Goal: Communication & Community: Answer question/provide support

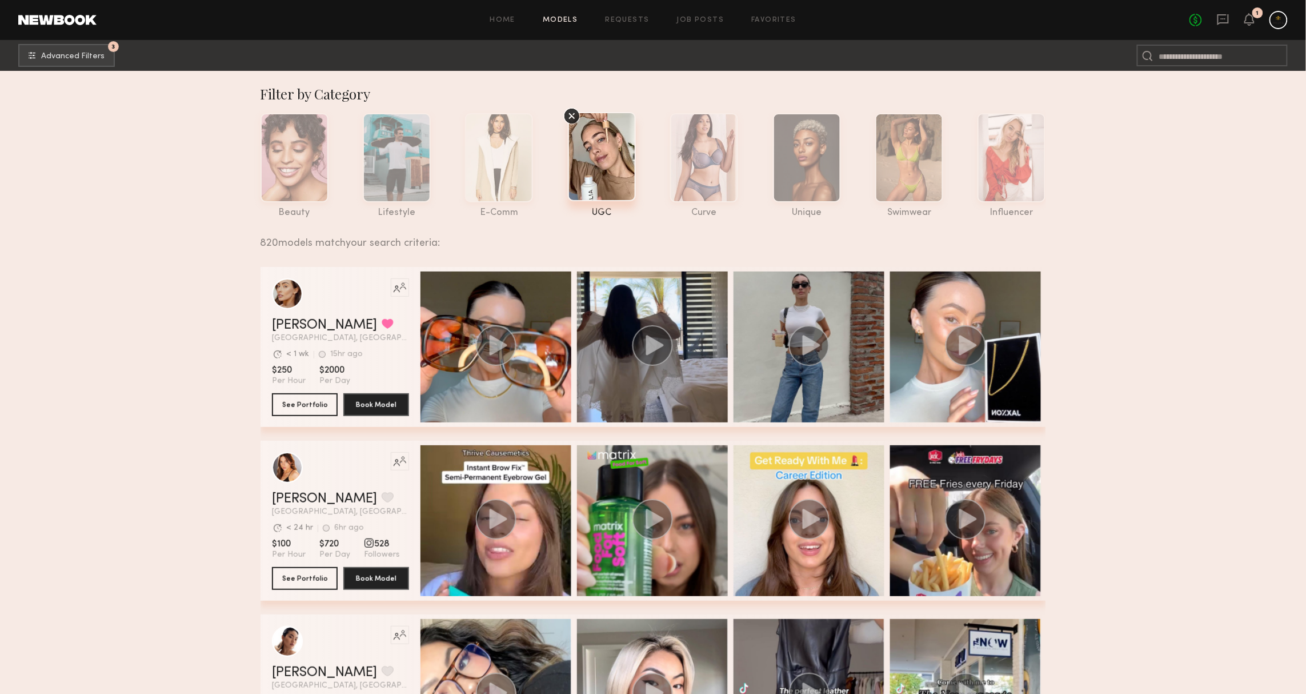
click at [1217, 10] on header "Home Models Requests Job Posts Favorites Sign Out No fees up to $5,000 1" at bounding box center [653, 20] width 1306 height 40
click at [1218, 14] on icon at bounding box center [1223, 19] width 11 height 11
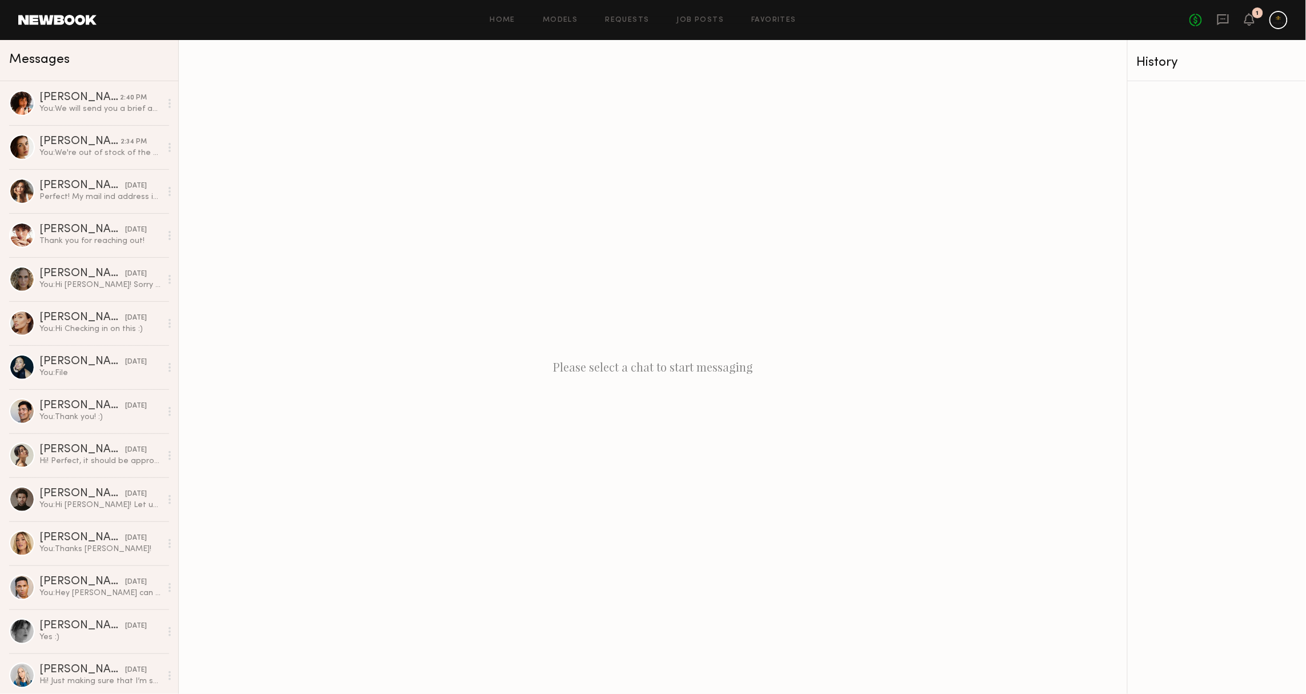
click at [1279, 23] on div at bounding box center [1279, 20] width 18 height 18
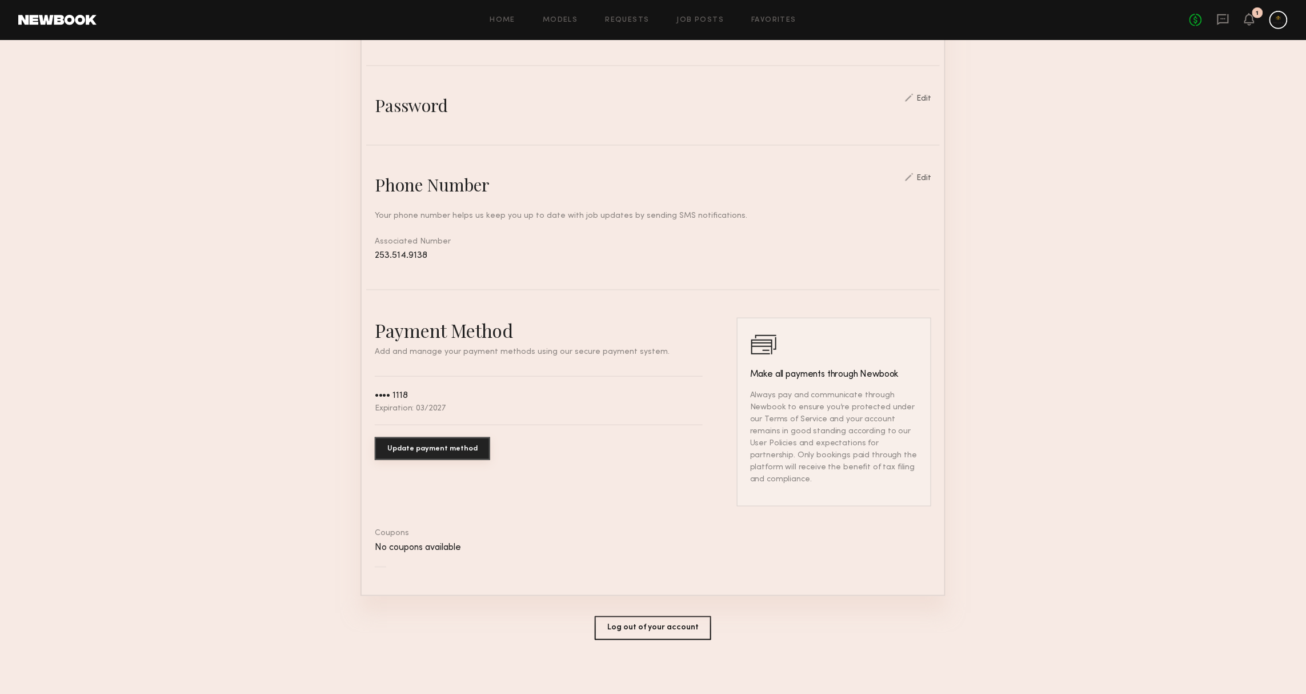
scroll to position [371, 0]
click at [618, 638] on div "Account Settings ACCOUNT INFO PROFILE PAYMENT HISTORY General information Edit …" at bounding box center [653, 184] width 585 height 1030
click at [619, 629] on button "Log out of your account" at bounding box center [653, 630] width 117 height 24
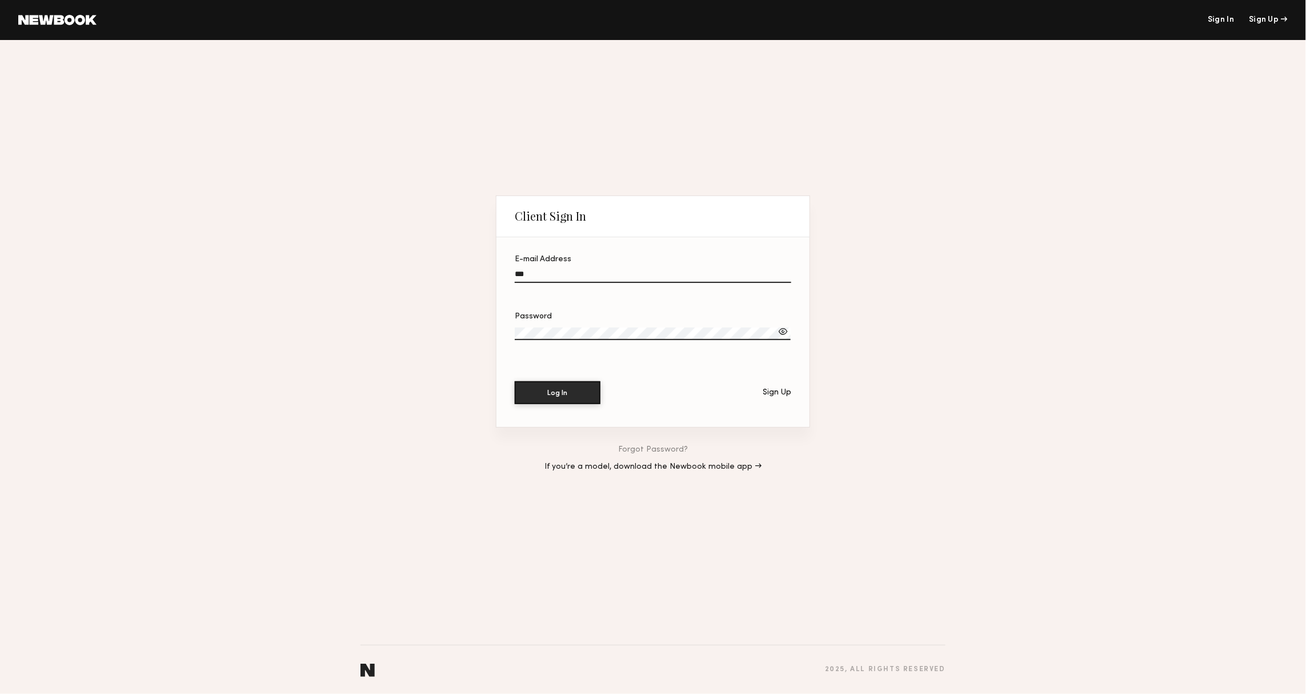
type input "**********"
click at [558, 393] on button "Log In" at bounding box center [558, 392] width 86 height 23
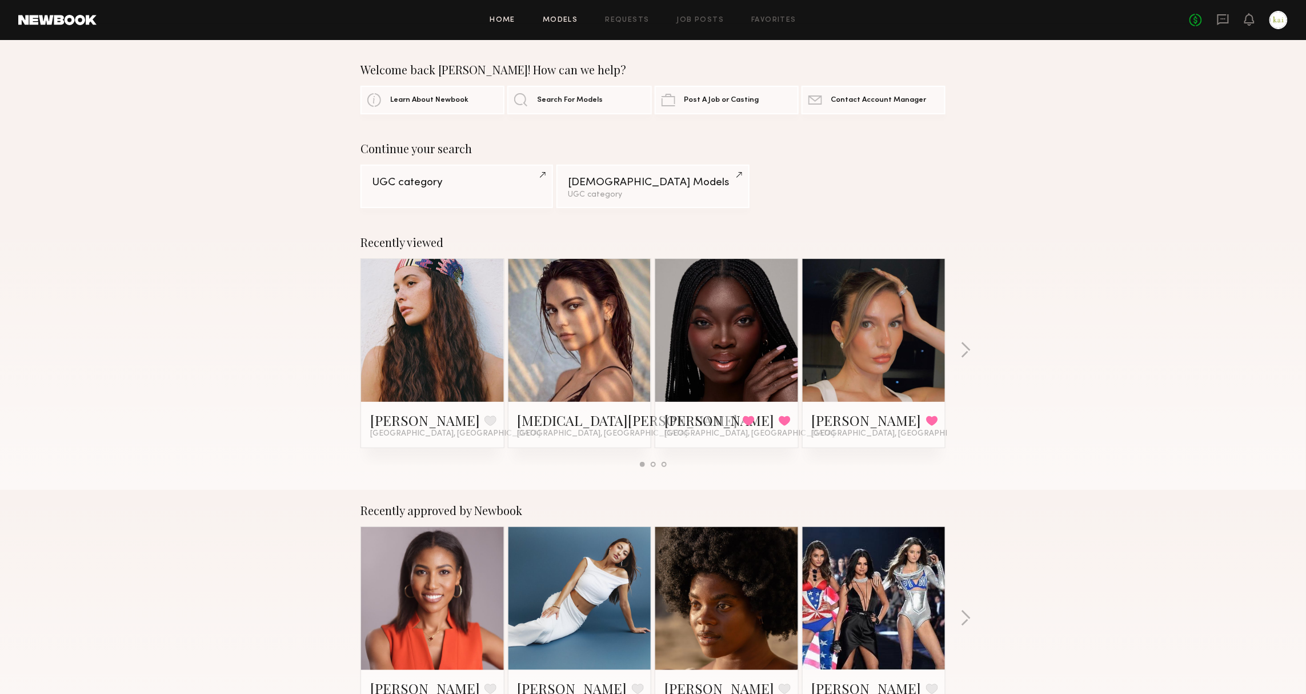
click at [553, 21] on link "Models" at bounding box center [560, 20] width 35 height 7
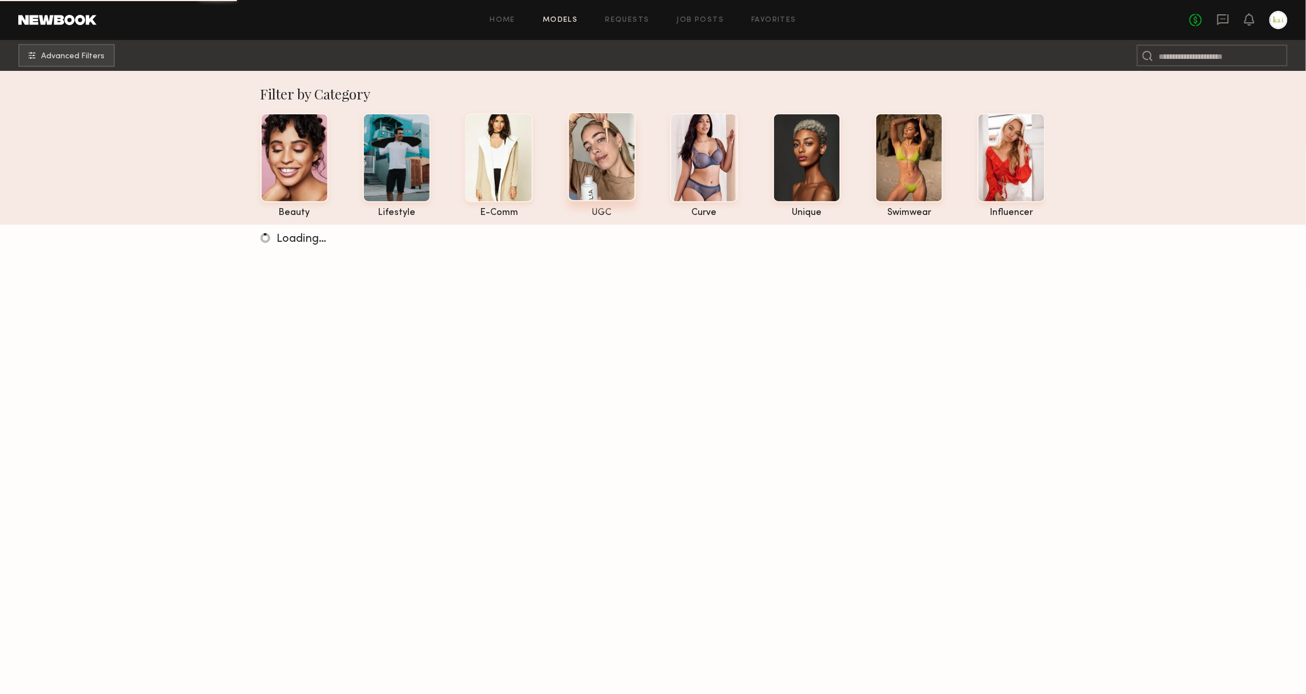
click at [590, 186] on div at bounding box center [602, 156] width 68 height 89
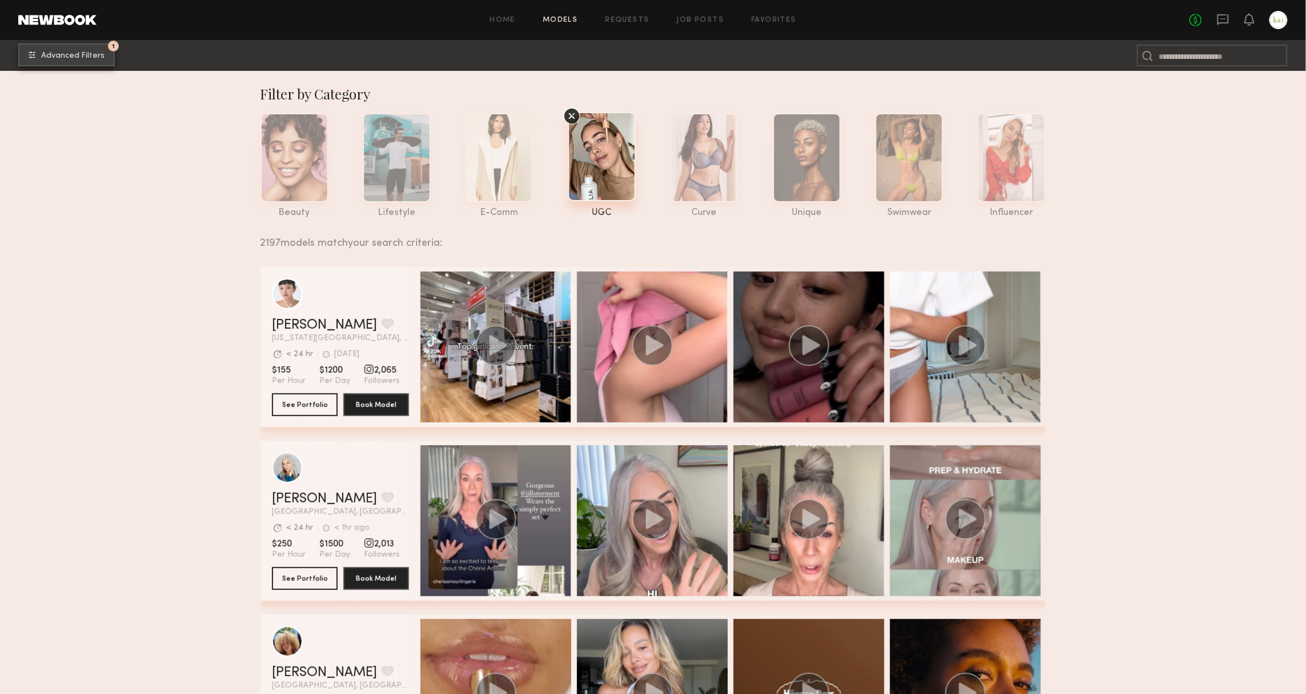
click at [61, 63] on button "1 Advanced Filters" at bounding box center [66, 54] width 97 height 23
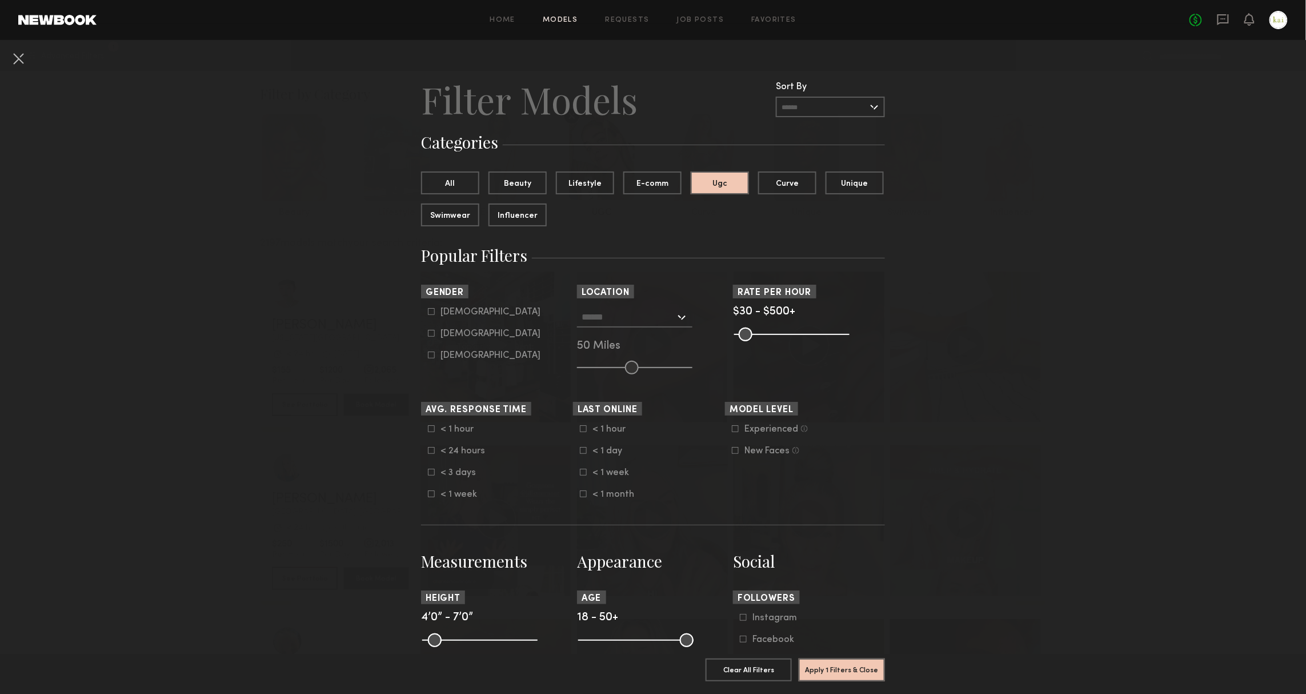
click at [753, 426] on div "Experienced" at bounding box center [772, 429] width 54 height 7
click at [439, 322] on form "[DEMOGRAPHIC_DATA] [DEMOGRAPHIC_DATA] [DEMOGRAPHIC_DATA]" at bounding box center [500, 334] width 145 height 54
click at [439, 334] on label "[DEMOGRAPHIC_DATA]" at bounding box center [484, 333] width 113 height 7
type input "**"
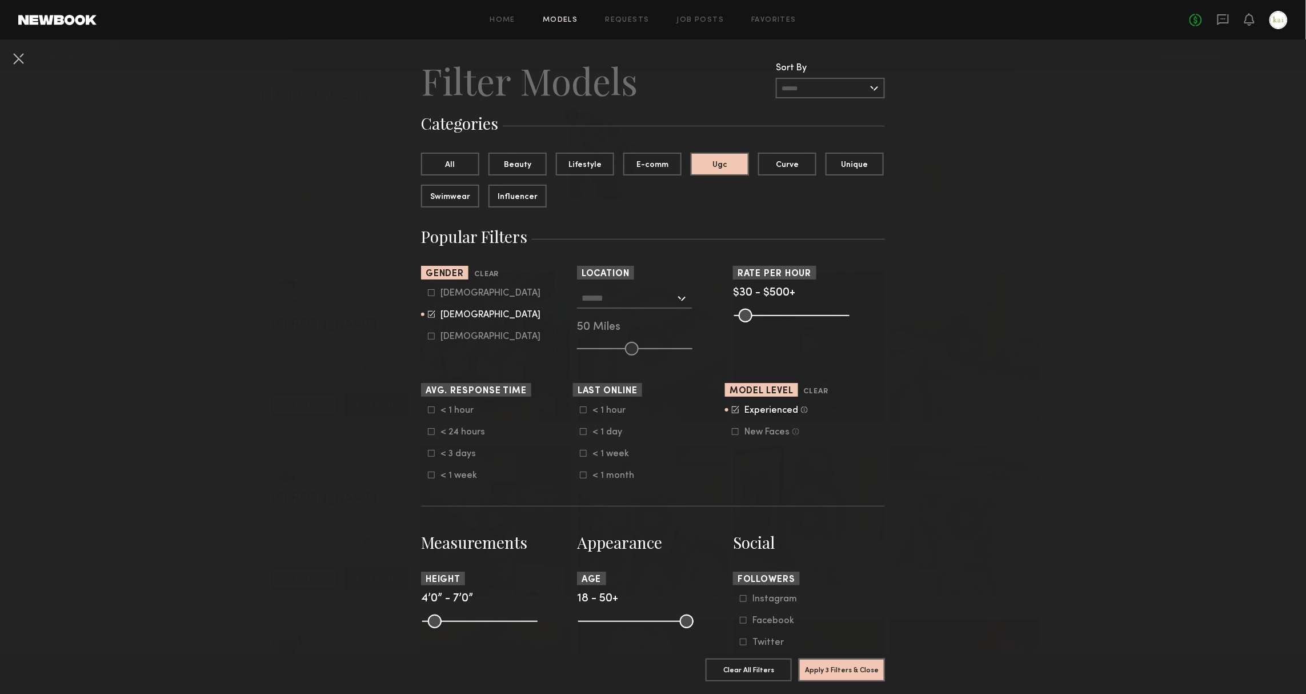
scroll to position [30, 0]
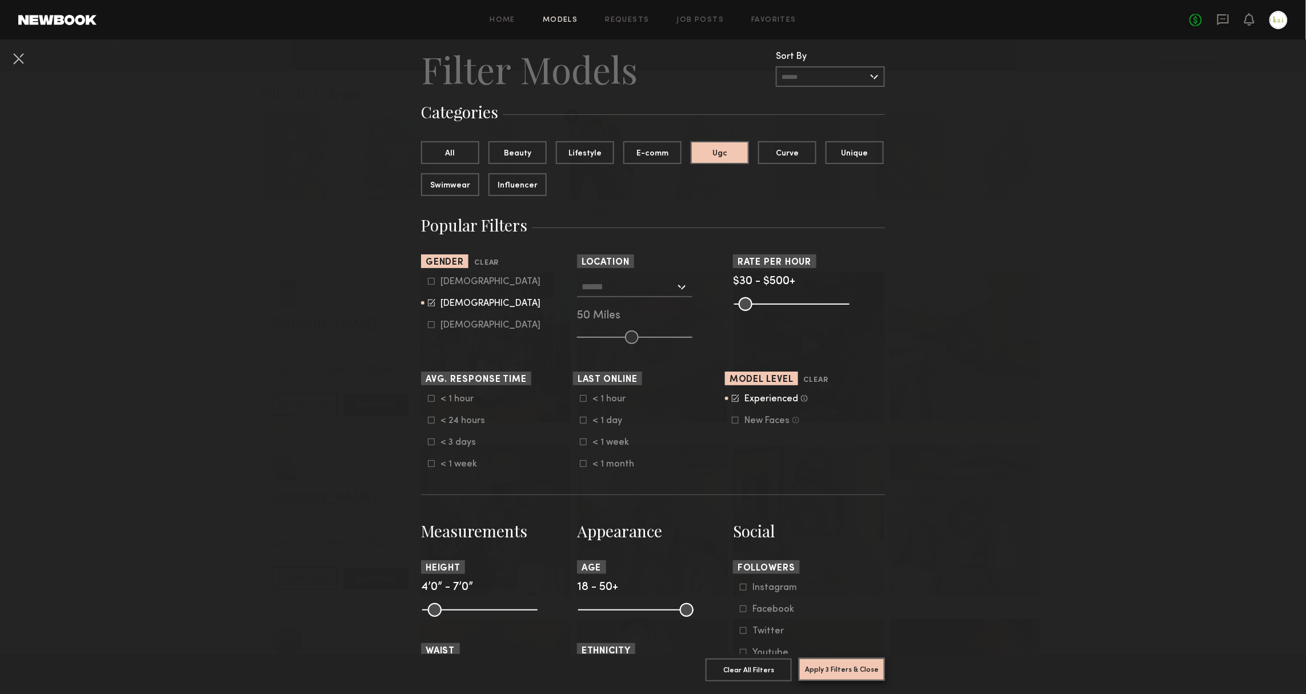
click at [846, 679] on button "Apply 3 Filters & Close" at bounding box center [842, 669] width 86 height 23
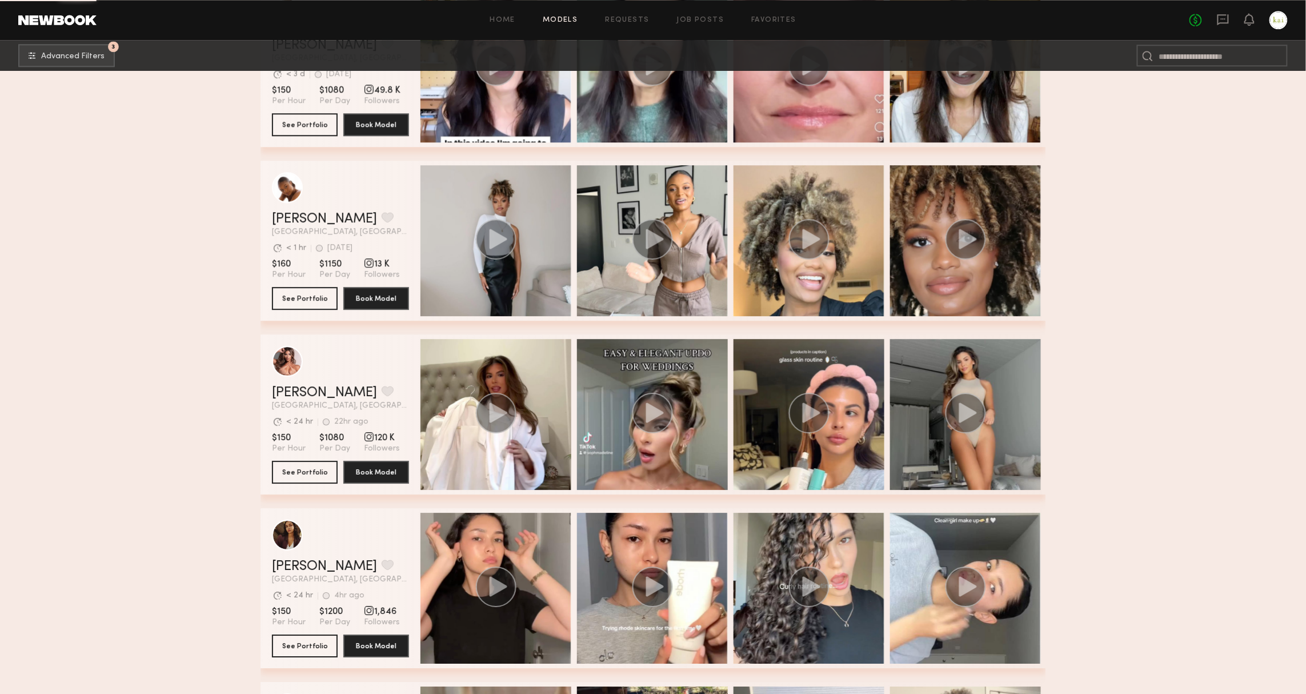
scroll to position [1351, 0]
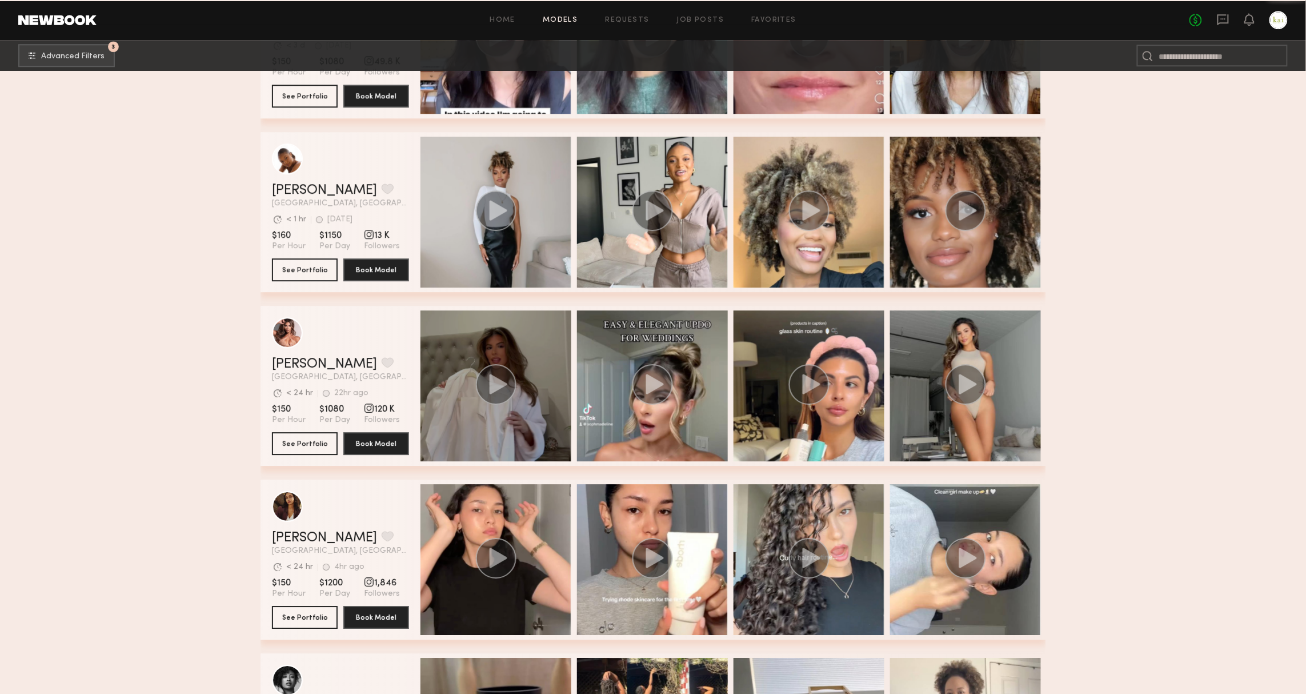
click at [542, 435] on div "grid" at bounding box center [496, 385] width 151 height 151
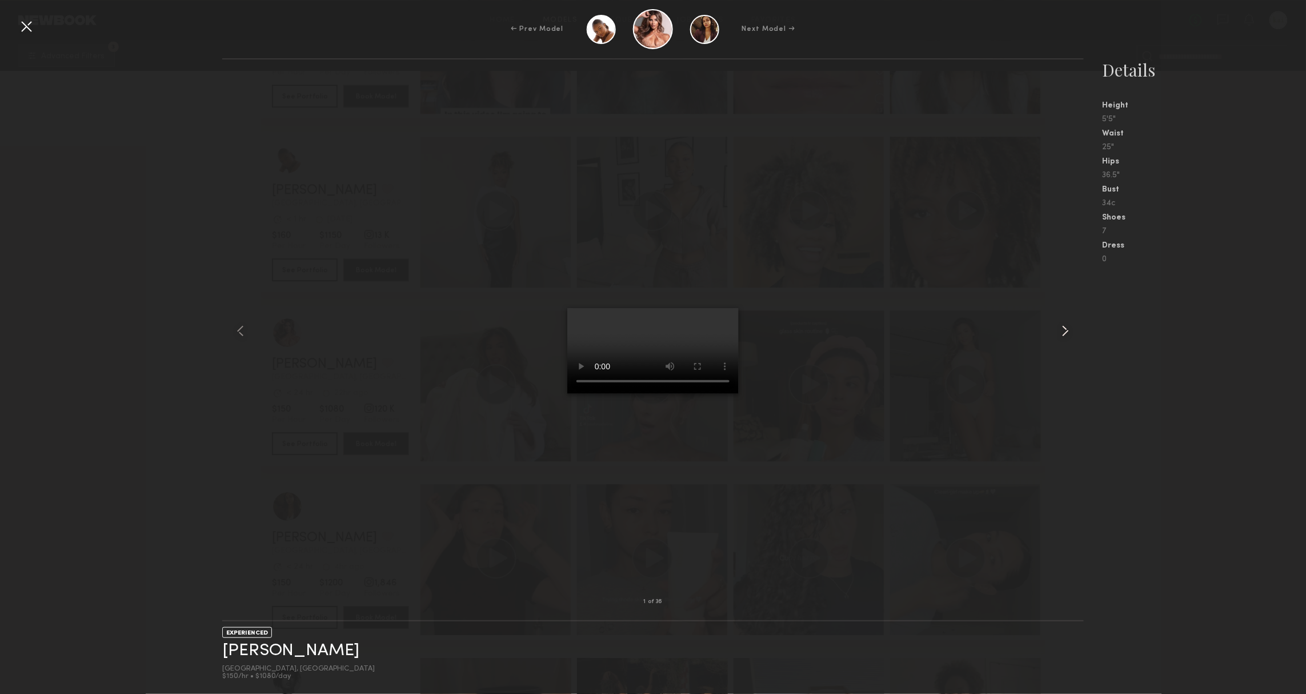
click at [1064, 337] on common-icon at bounding box center [1066, 331] width 18 height 18
click at [1152, 347] on nb-gallery-model-stats "Details Height 5'5" Waist 25" Hips 36.5" Bust 34c Shoes 7 Dress 0" at bounding box center [1195, 375] width 222 height 635
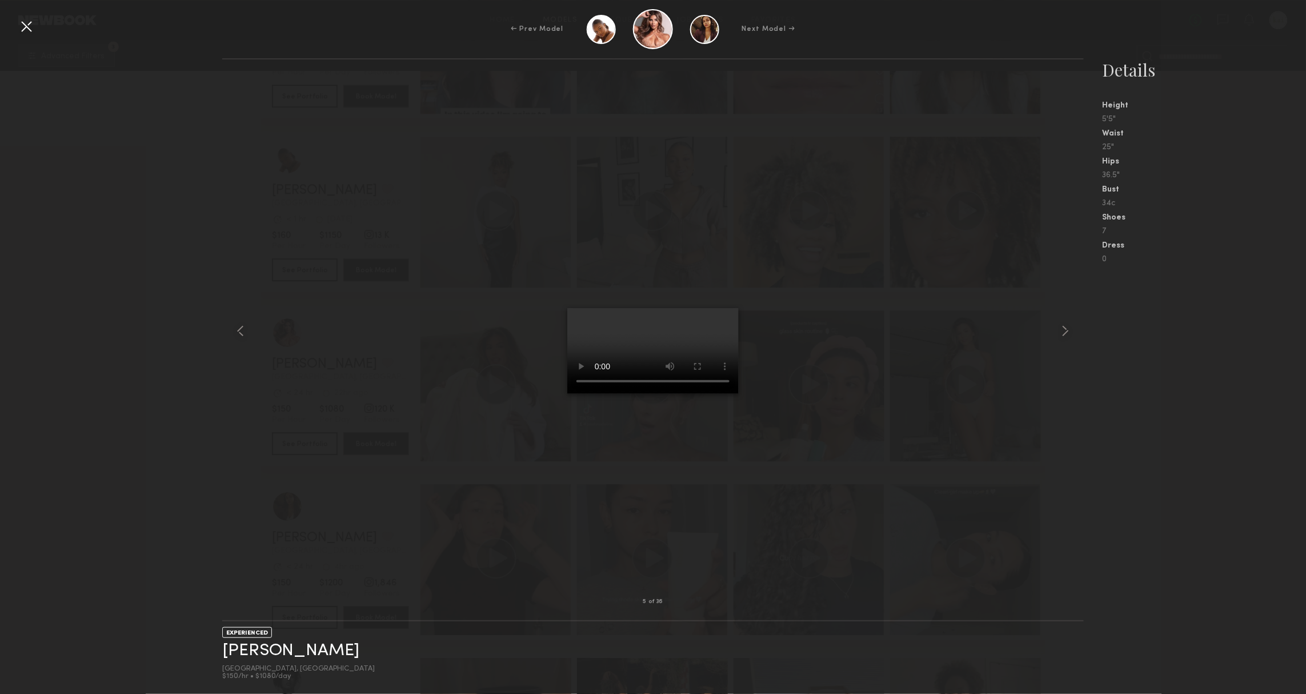
click at [21, 26] on div at bounding box center [26, 26] width 18 height 18
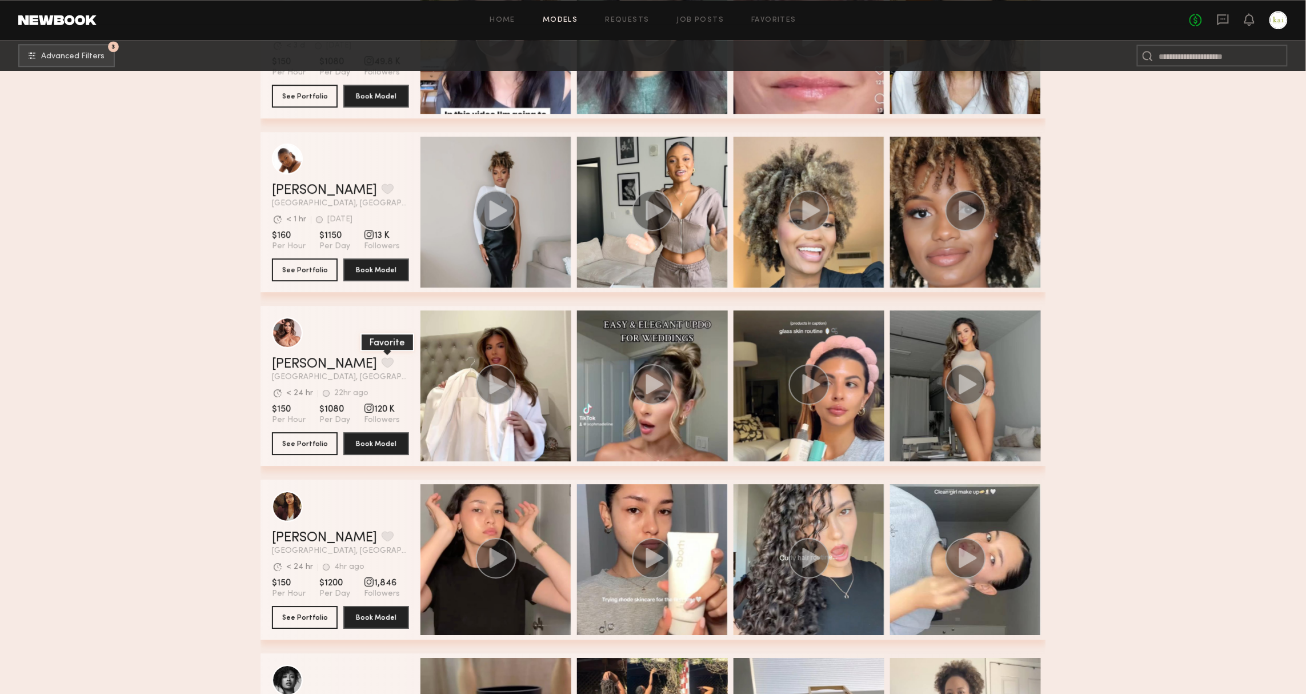
click at [382, 364] on button "grid" at bounding box center [388, 362] width 12 height 10
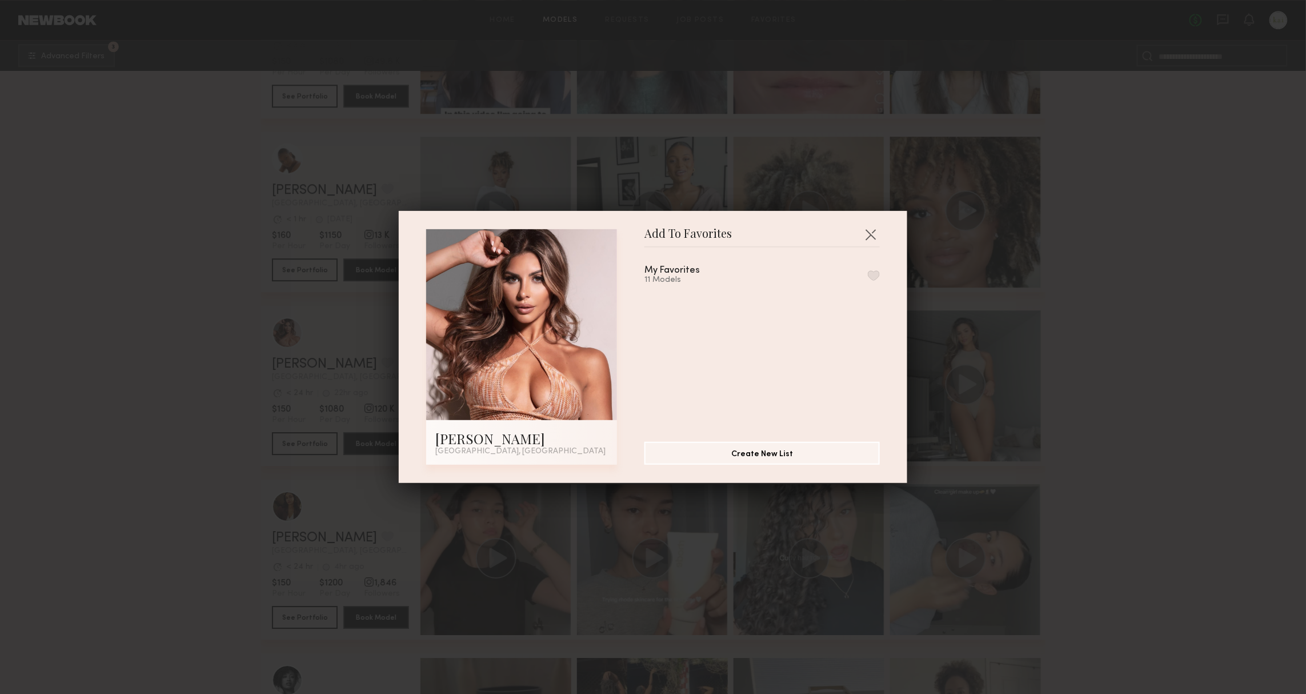
click at [826, 271] on div "My Favorites 11 Models" at bounding box center [762, 275] width 235 height 19
click at [874, 277] on button "button" at bounding box center [874, 275] width 12 height 10
click at [1032, 429] on div "Add To Favorites [PERSON_NAME] [GEOGRAPHIC_DATA], [GEOGRAPHIC_DATA] Add To Favo…" at bounding box center [653, 347] width 1306 height 694
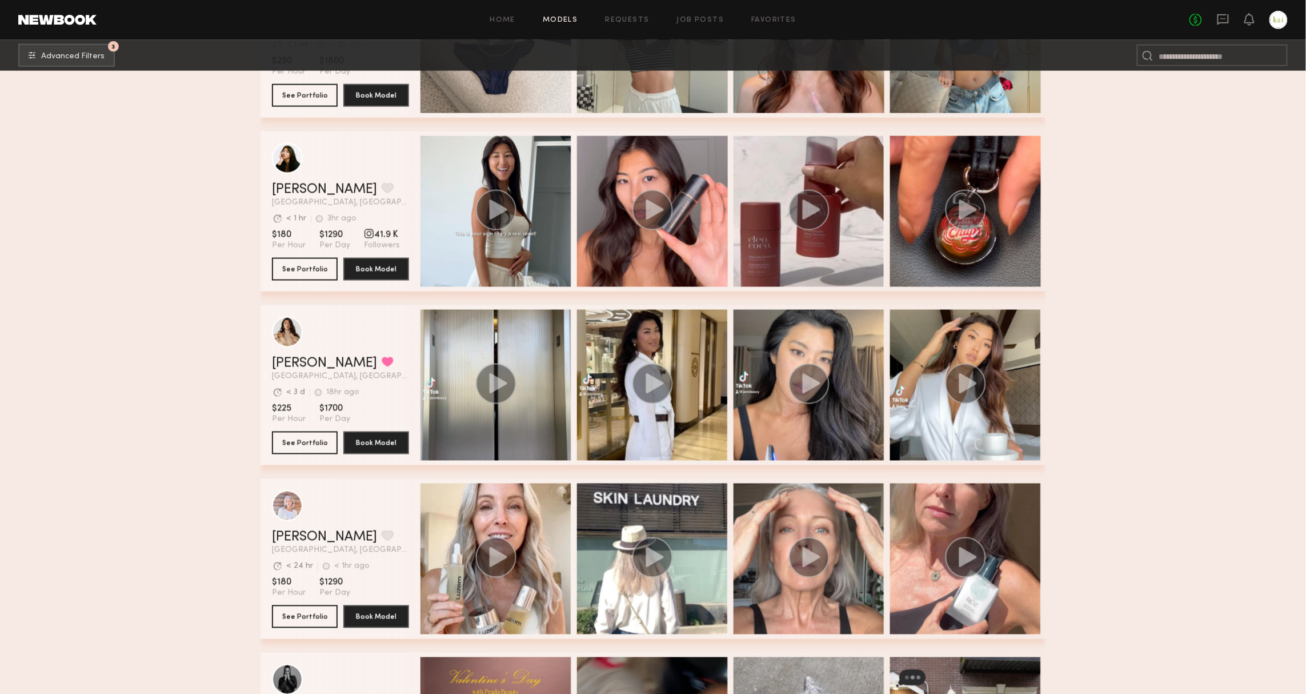
scroll to position [6566, 0]
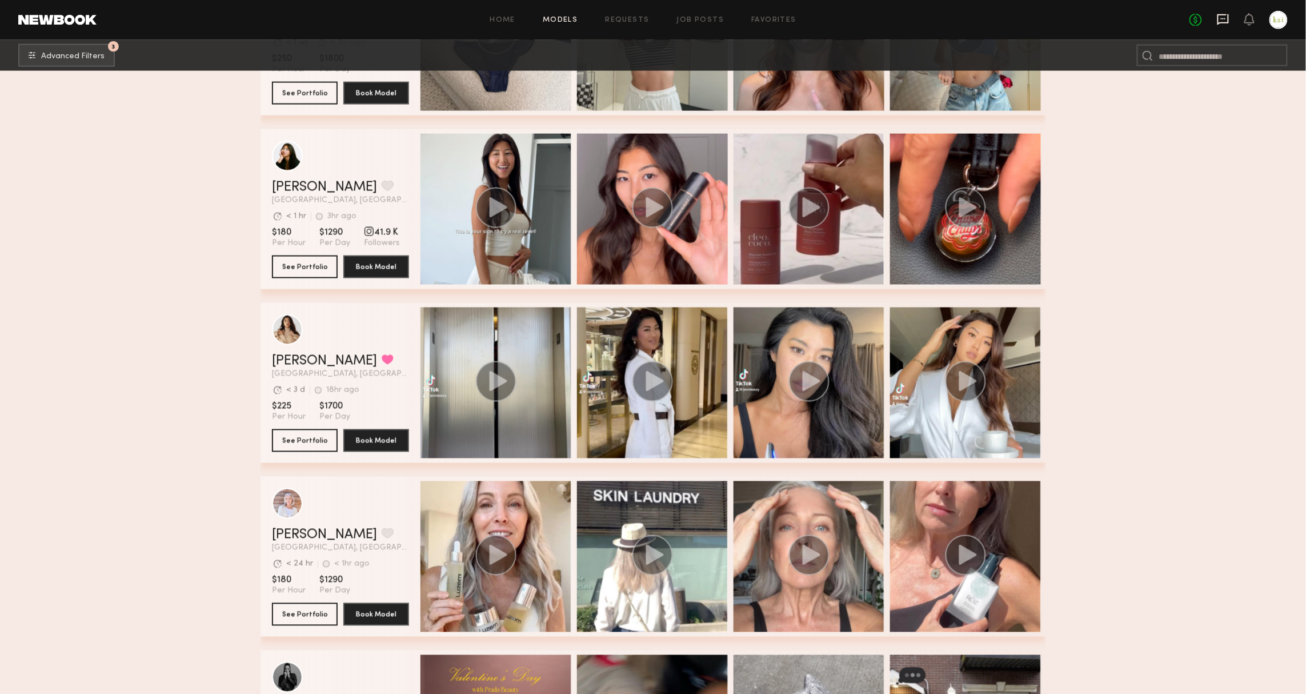
click at [1217, 22] on icon at bounding box center [1223, 19] width 13 height 13
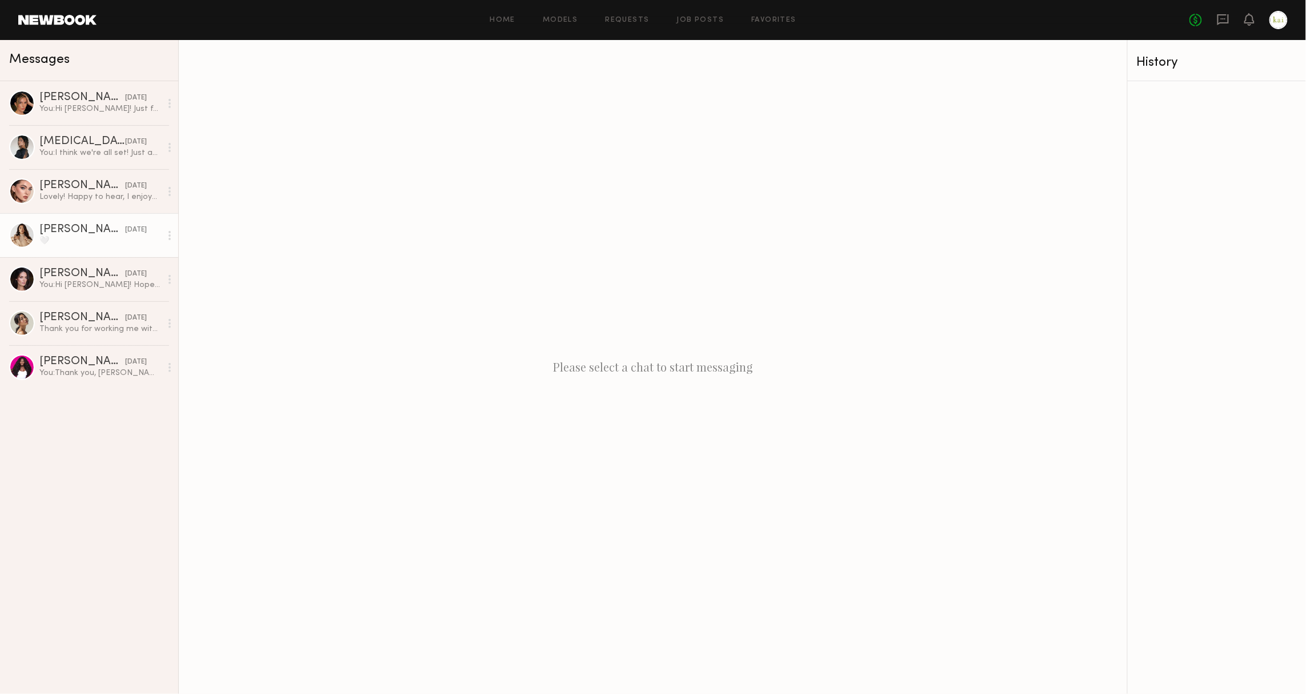
click at [85, 238] on div "🤍" at bounding box center [100, 240] width 122 height 11
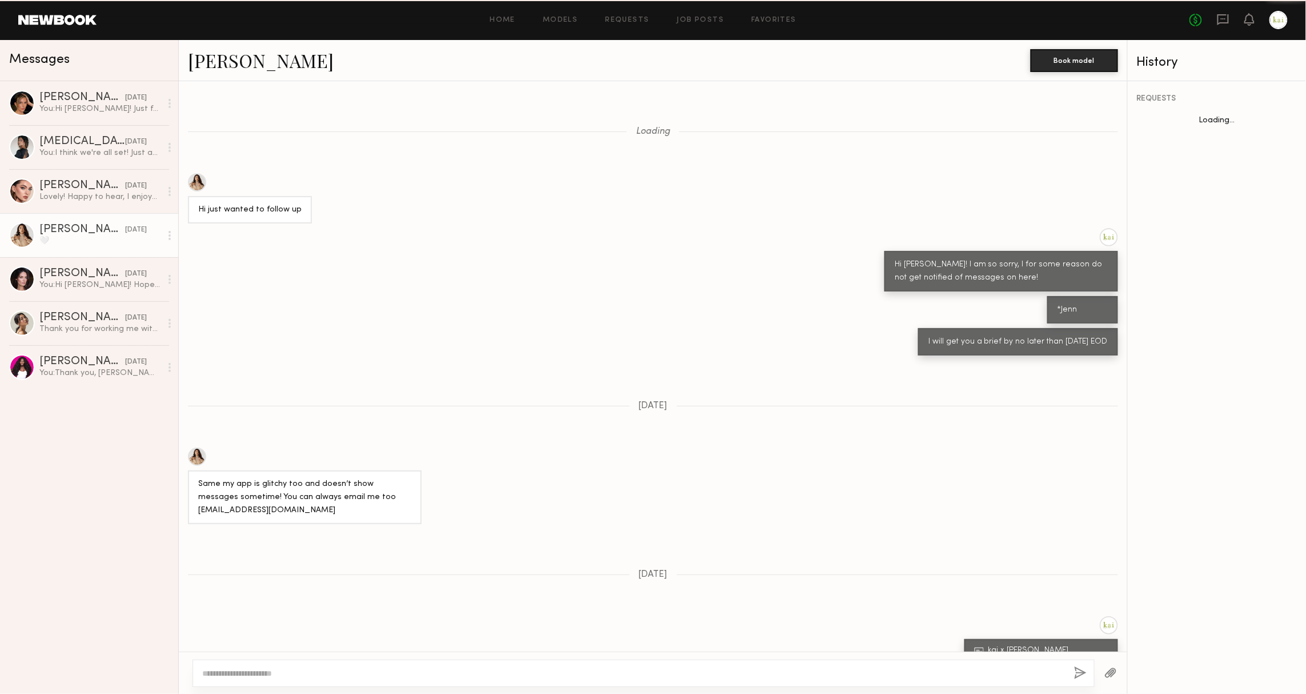
scroll to position [455, 0]
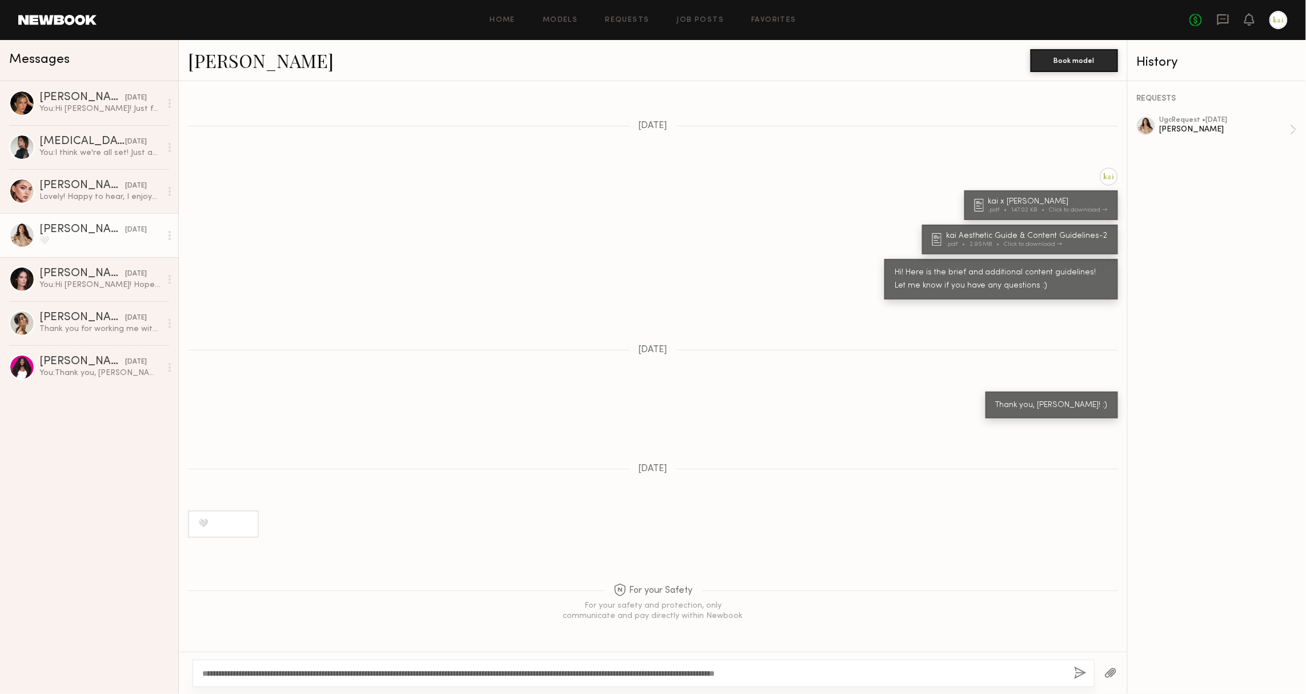
click at [469, 674] on textarea "**********" at bounding box center [629, 672] width 854 height 11
click at [691, 670] on textarea "**********" at bounding box center [629, 672] width 854 height 11
click at [807, 667] on textarea "**********" at bounding box center [629, 672] width 854 height 11
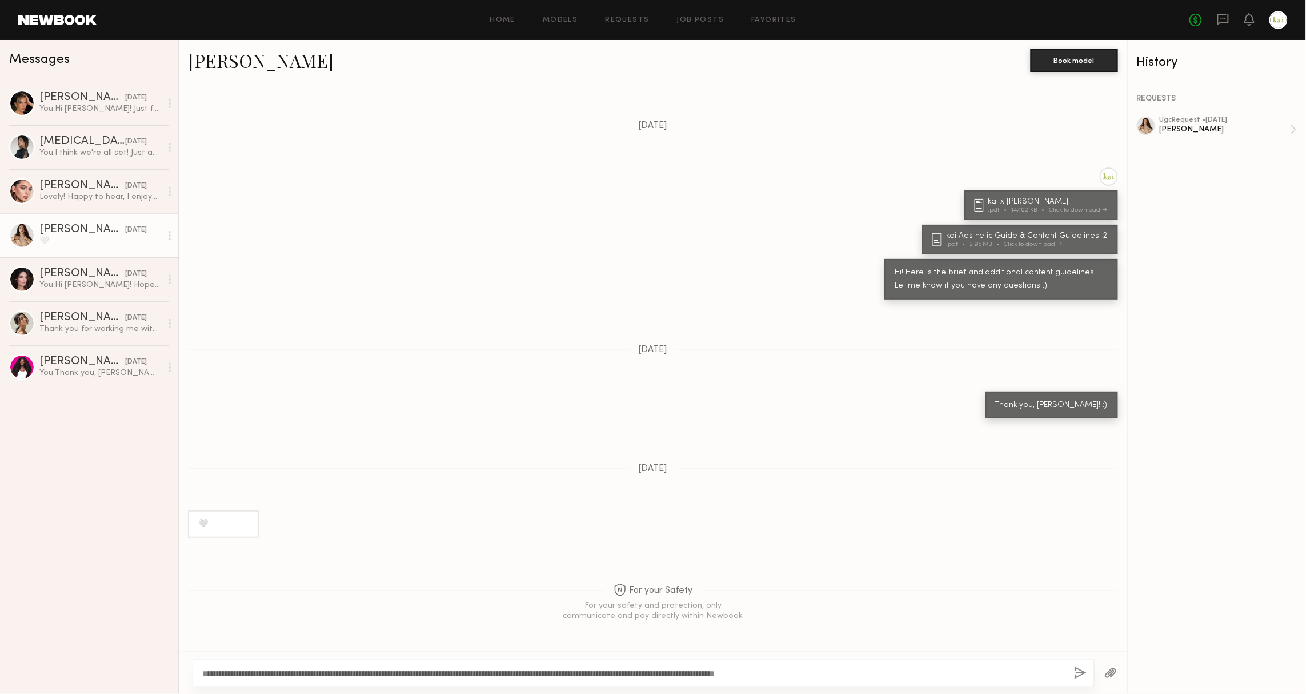
click at [890, 670] on textarea "**********" at bounding box center [629, 672] width 854 height 11
type textarea "**********"
click at [1074, 671] on button "button" at bounding box center [1080, 673] width 13 height 14
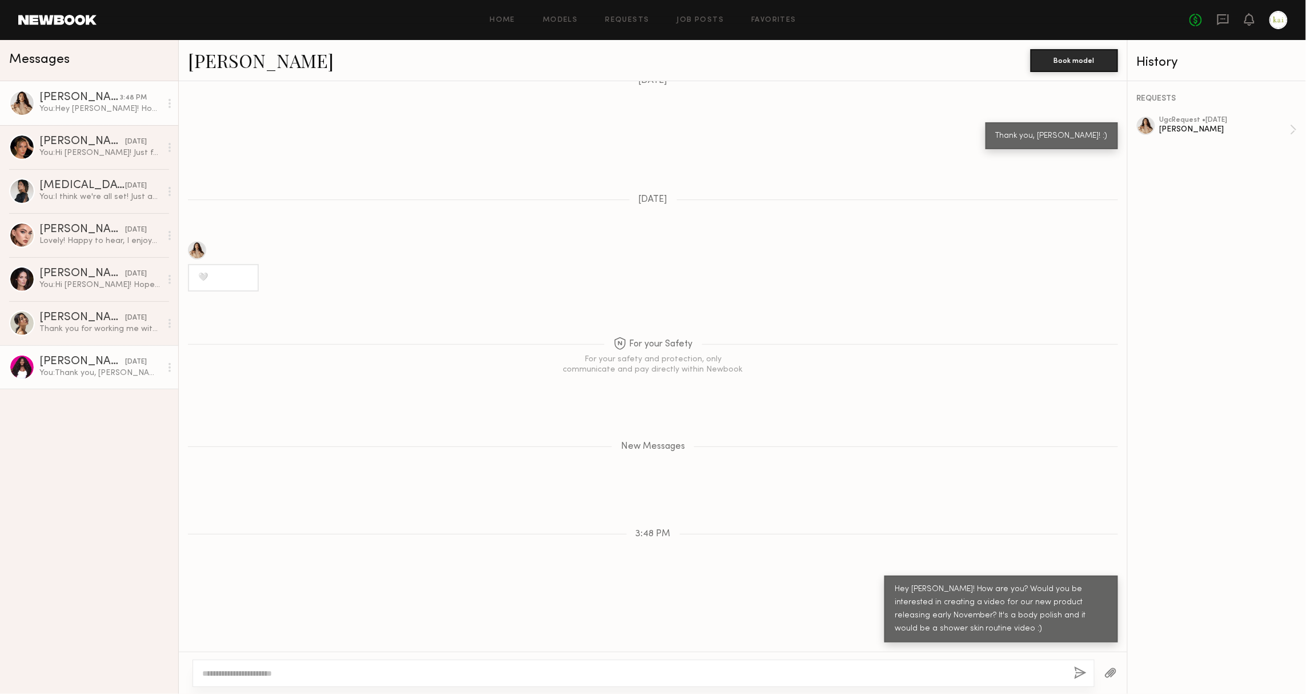
click at [99, 353] on link "[PERSON_NAME] [DATE] You: Thank you, [PERSON_NAME]! Pleasure to work with you." at bounding box center [89, 367] width 178 height 44
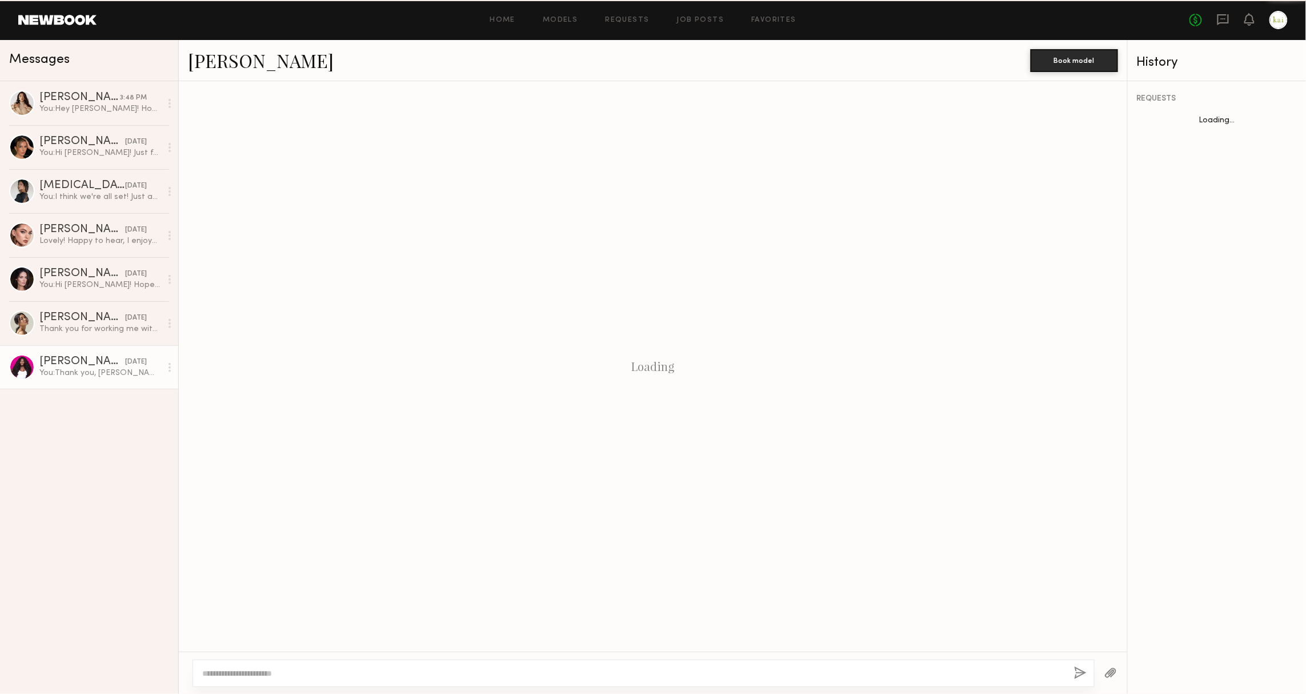
scroll to position [337, 0]
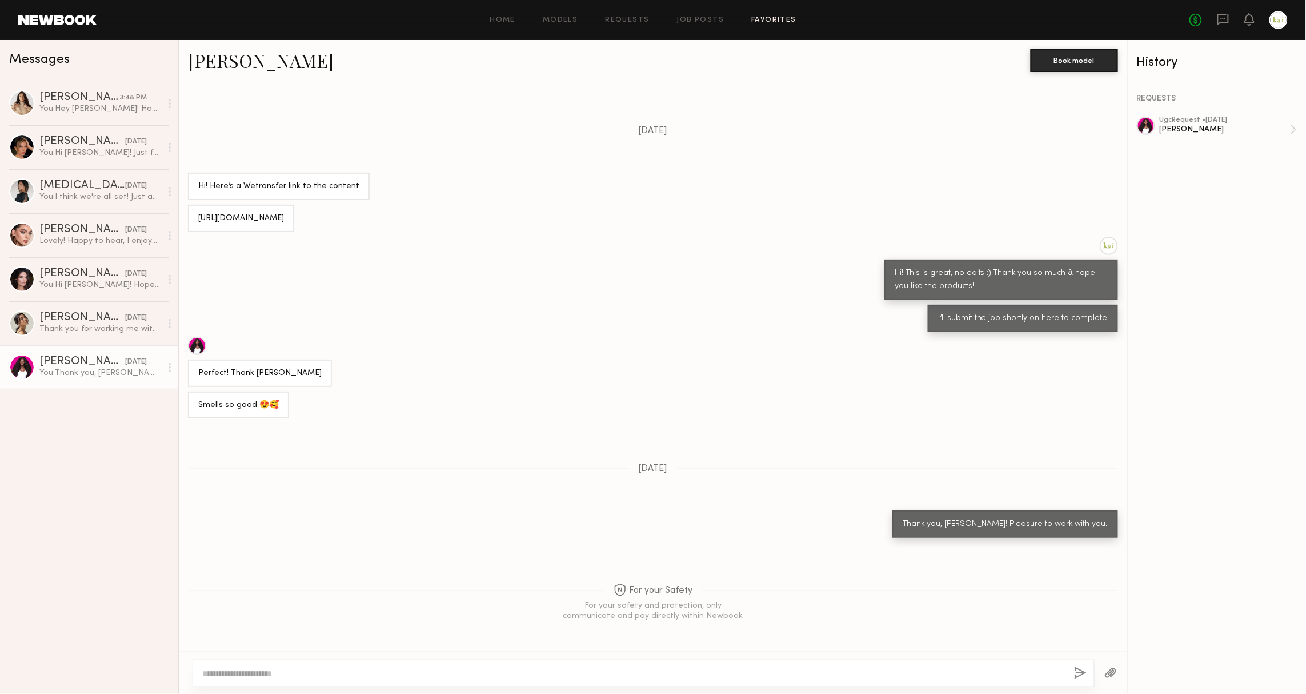
click at [771, 22] on link "Favorites" at bounding box center [773, 20] width 45 height 7
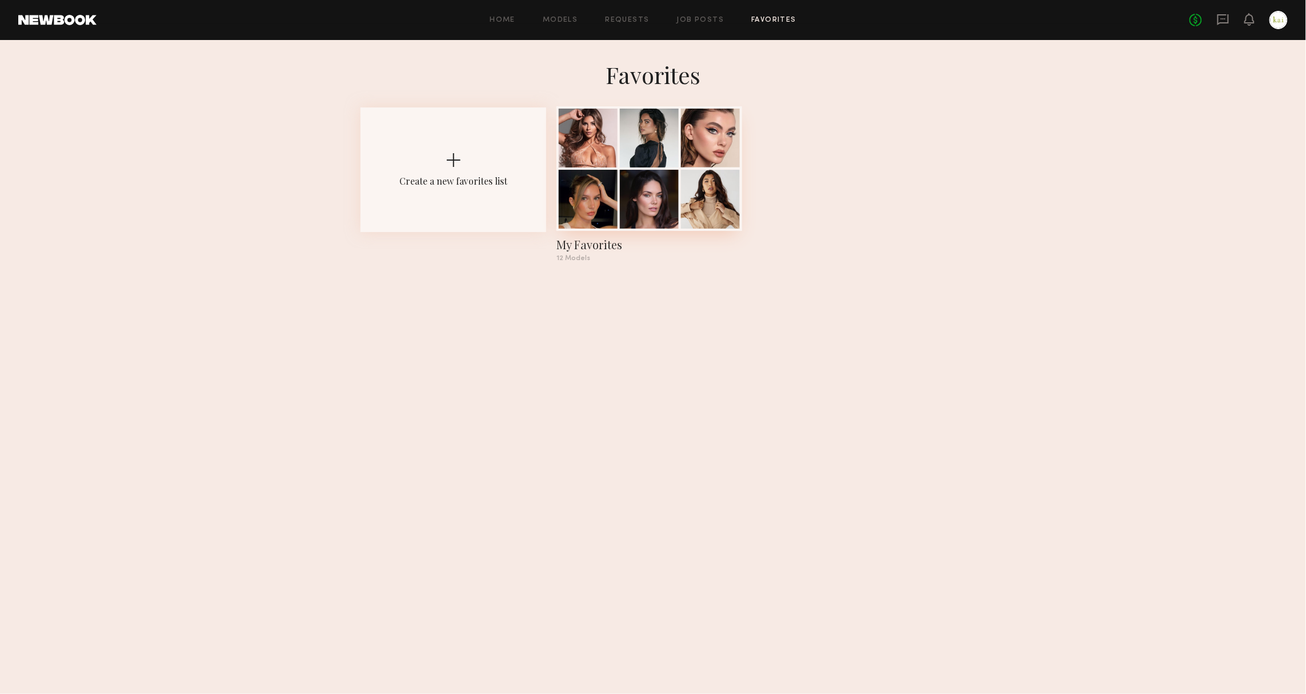
click at [635, 139] on div at bounding box center [649, 138] width 59 height 59
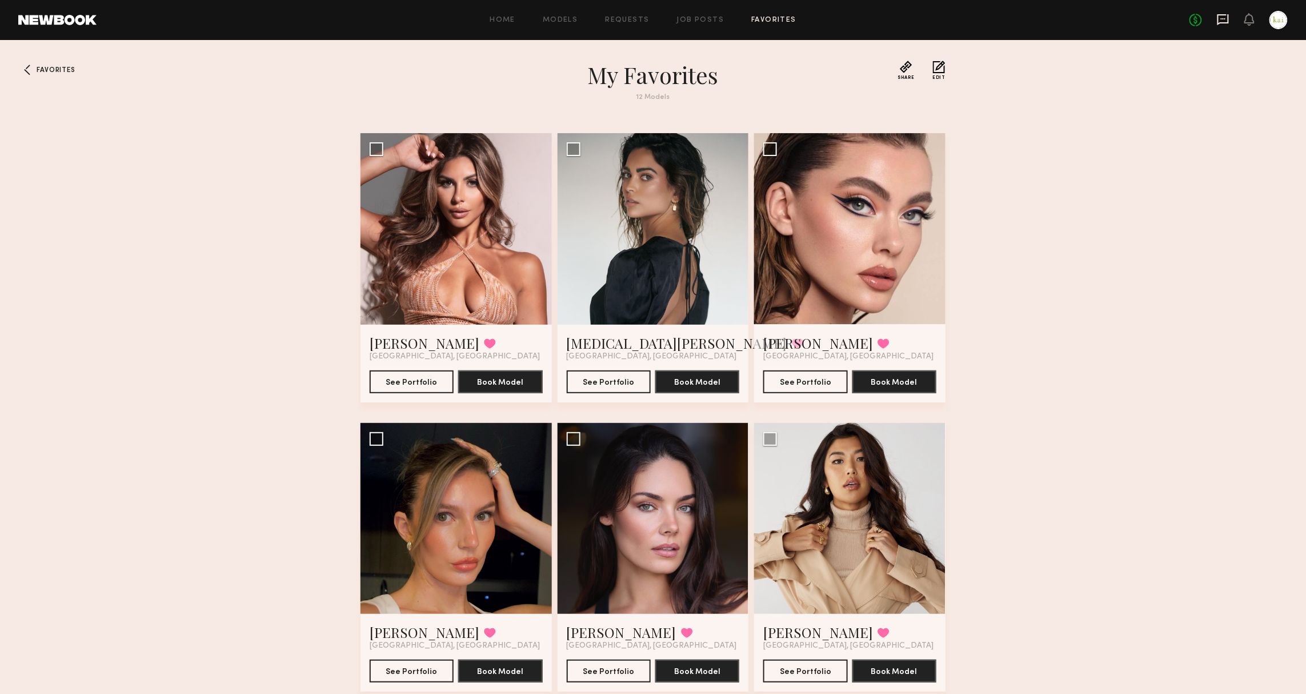
click at [1220, 16] on icon at bounding box center [1223, 19] width 13 height 13
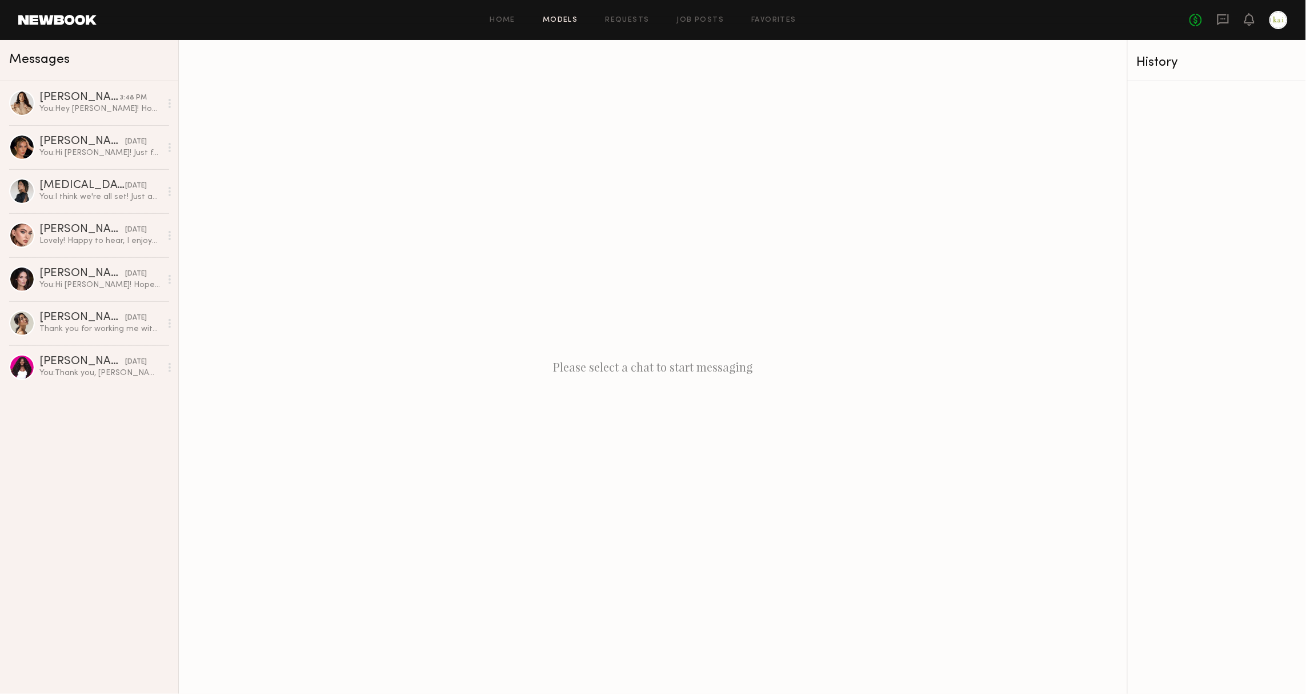
click at [572, 19] on link "Models" at bounding box center [560, 20] width 35 height 7
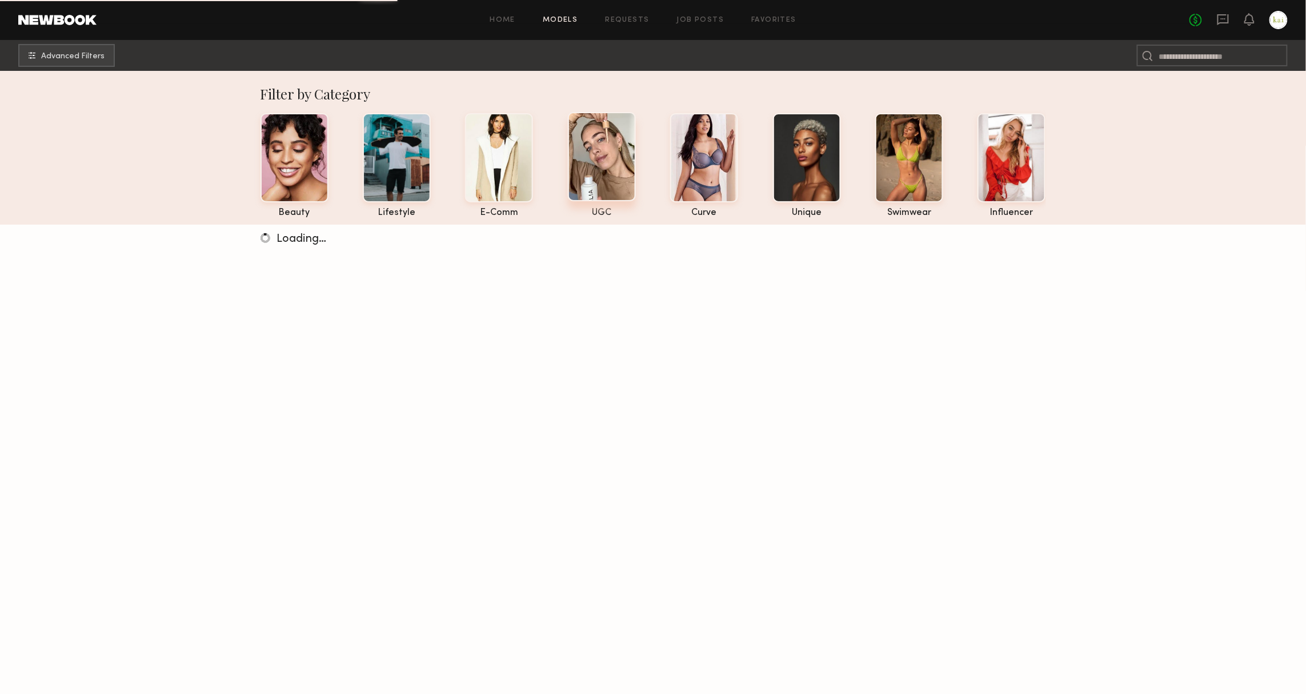
click at [606, 163] on div at bounding box center [602, 156] width 68 height 89
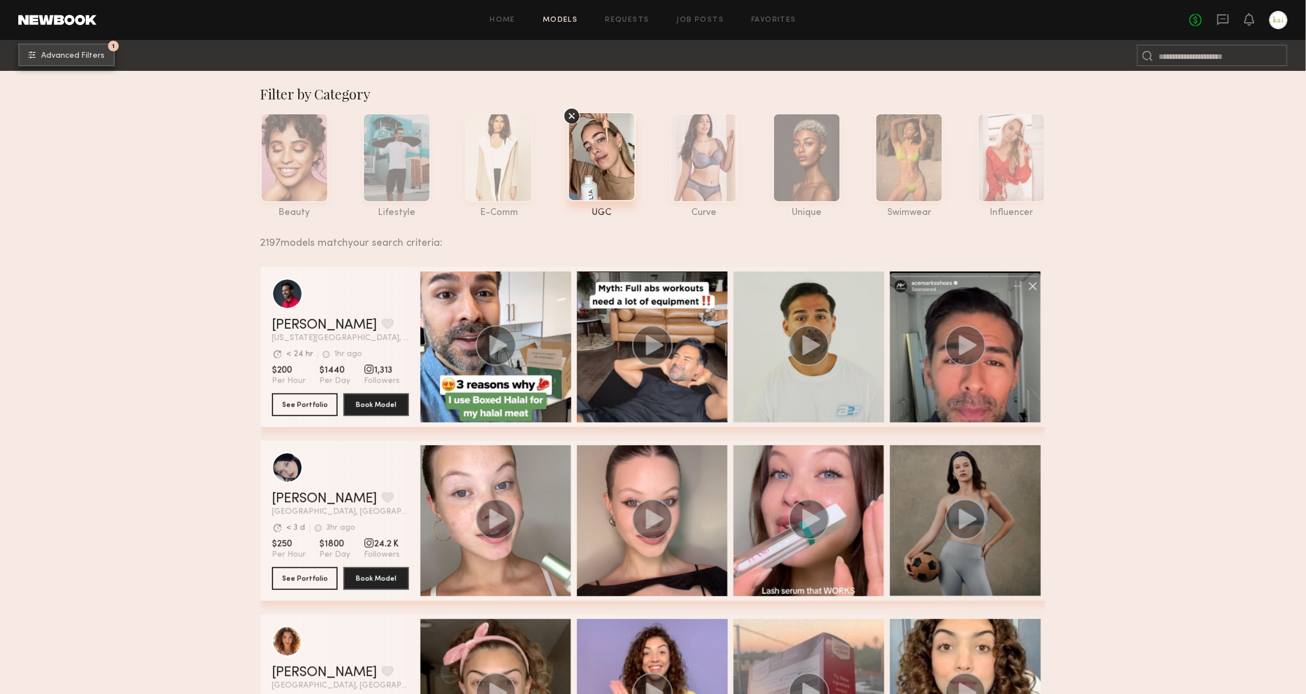
click at [85, 47] on button "1 Advanced Filters" at bounding box center [66, 54] width 97 height 23
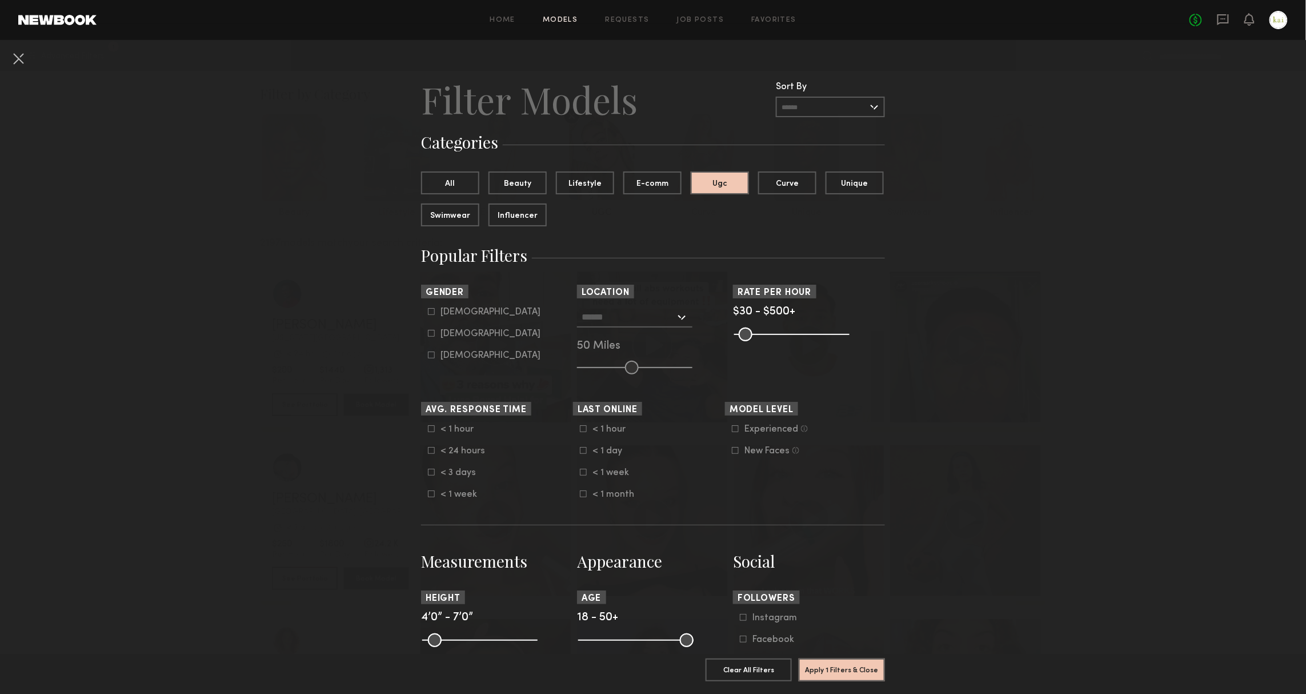
scroll to position [49, 0]
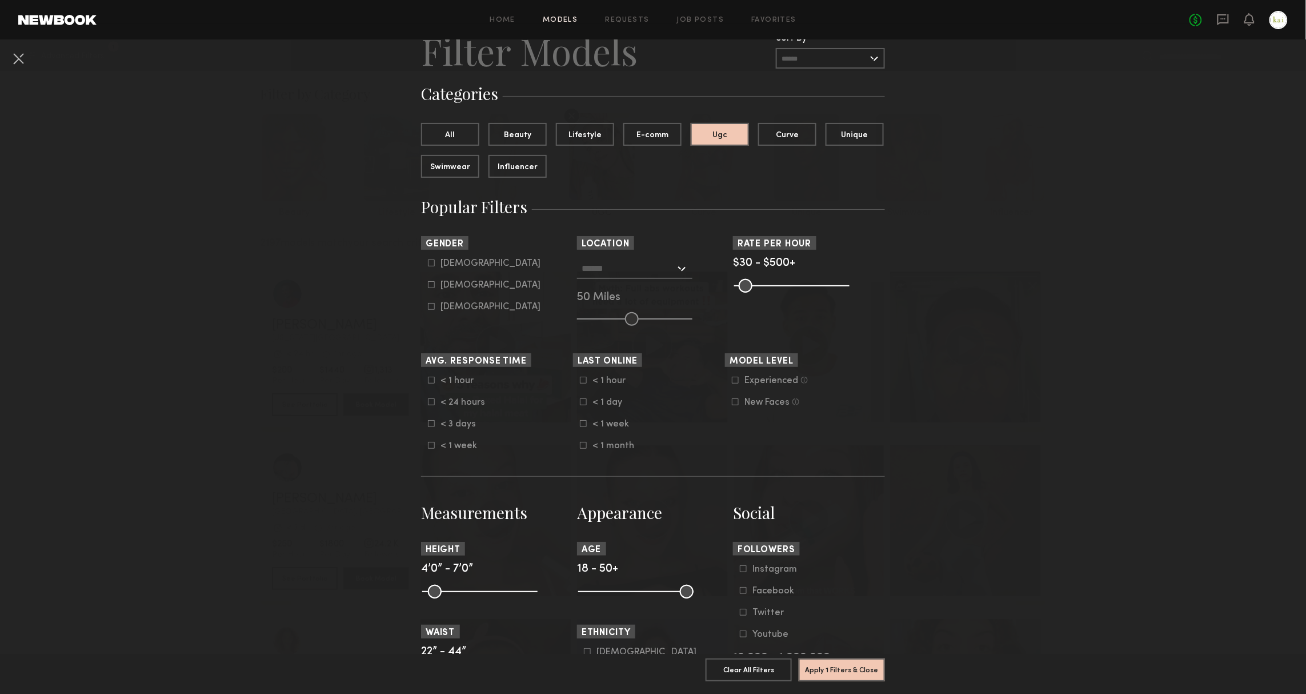
click at [743, 377] on label "Experienced Talent we’ve deemed to have ample paid, professional modeling exper…" at bounding box center [770, 380] width 76 height 7
click at [456, 282] on div "[DEMOGRAPHIC_DATA]" at bounding box center [491, 285] width 100 height 7
type input "**"
click at [841, 668] on button "Apply 3 Filters & Close" at bounding box center [842, 669] width 86 height 23
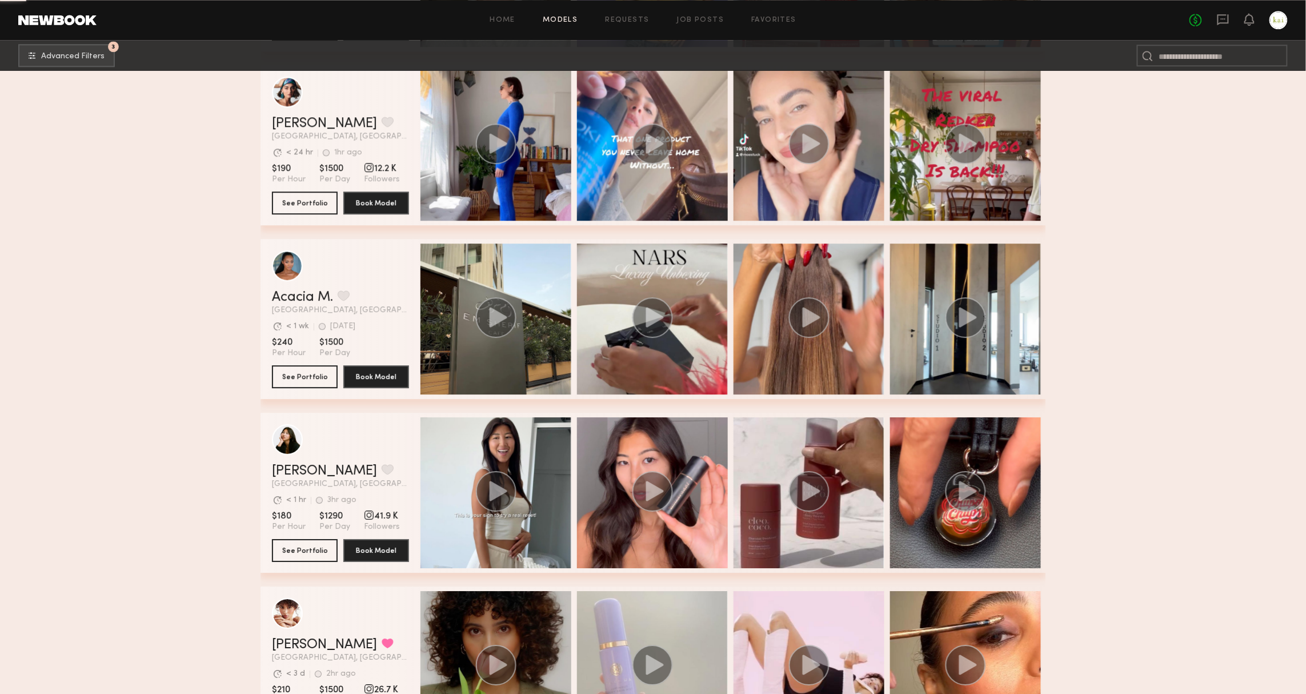
scroll to position [5280, 0]
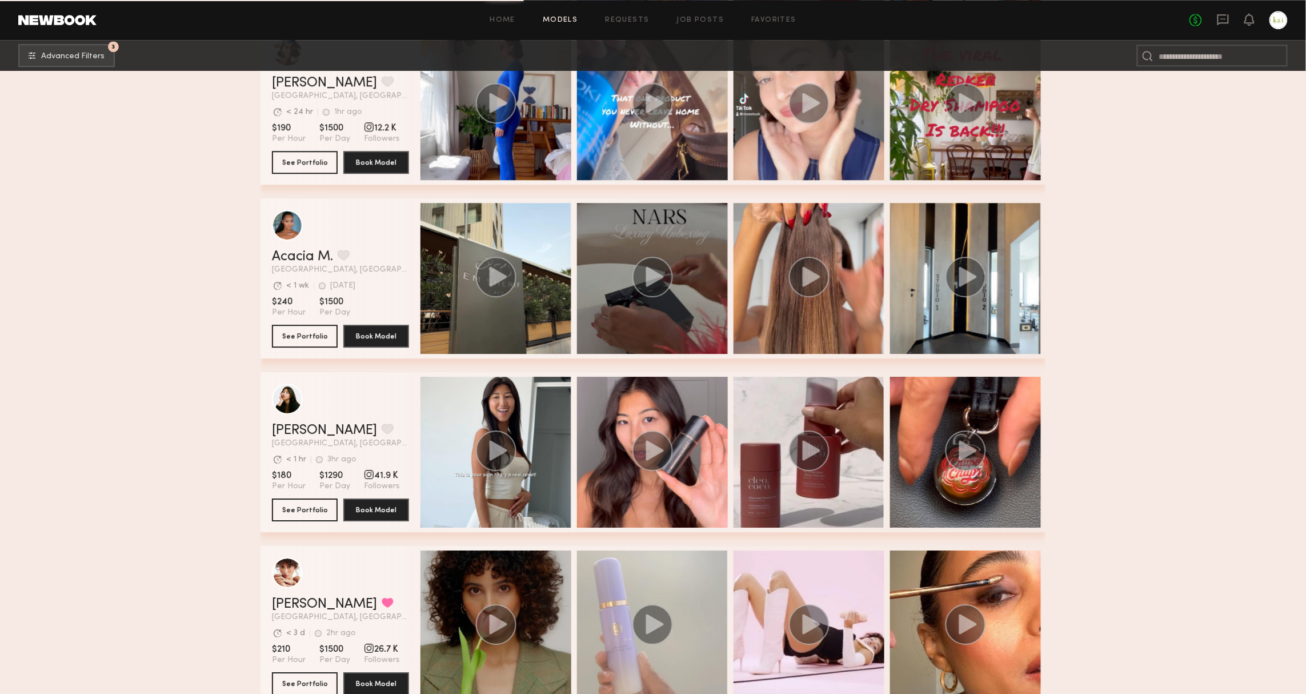
click at [666, 330] on div "grid" at bounding box center [652, 278] width 151 height 151
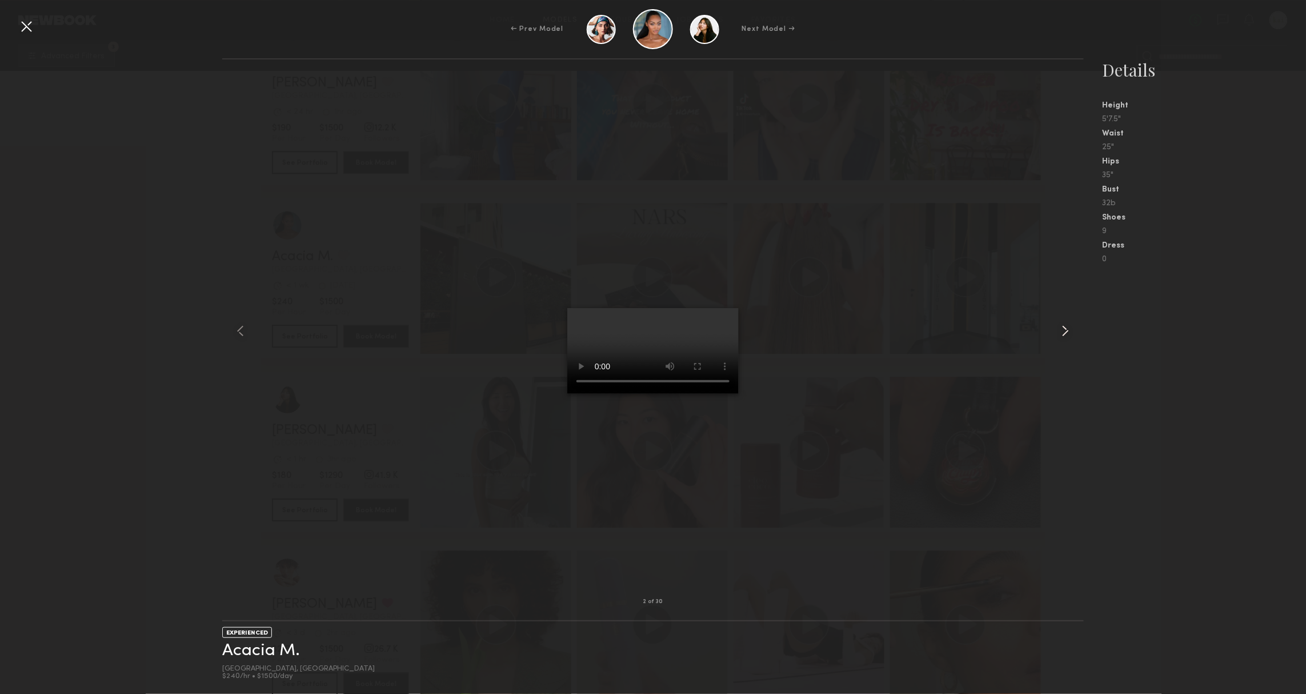
click at [1070, 325] on common-icon at bounding box center [1066, 331] width 18 height 18
click at [21, 30] on div at bounding box center [26, 26] width 18 height 18
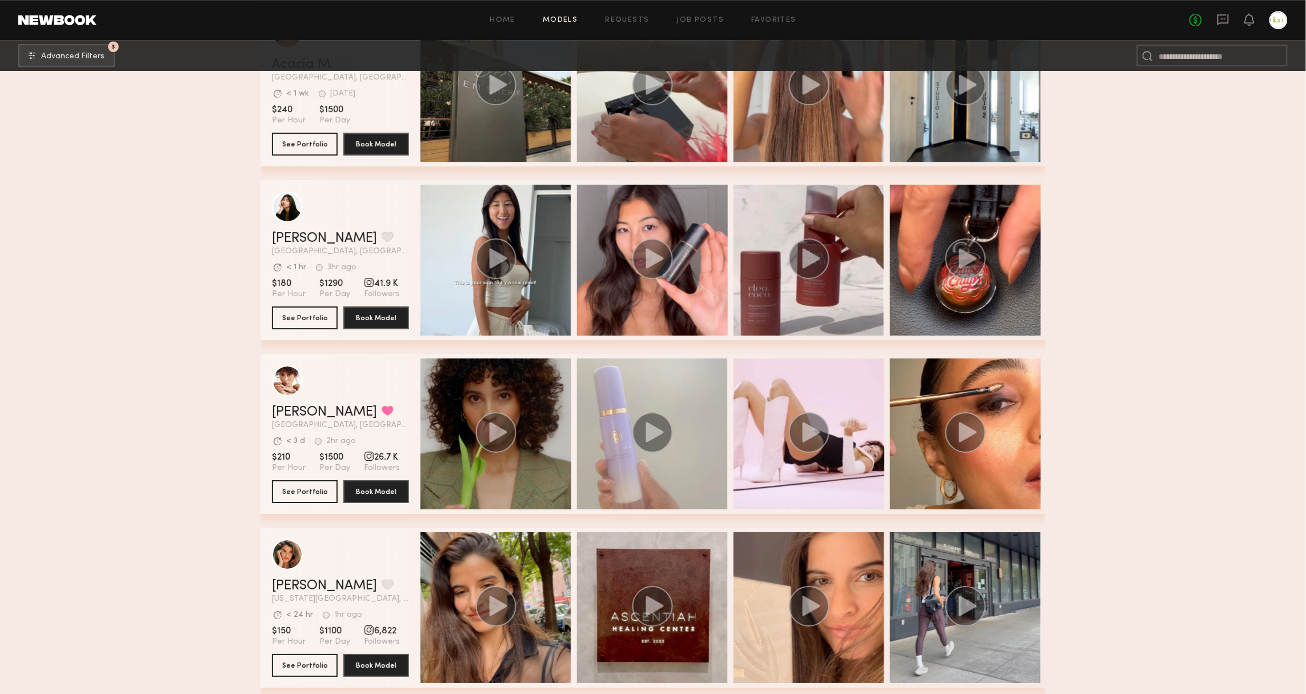
scroll to position [5439, 0]
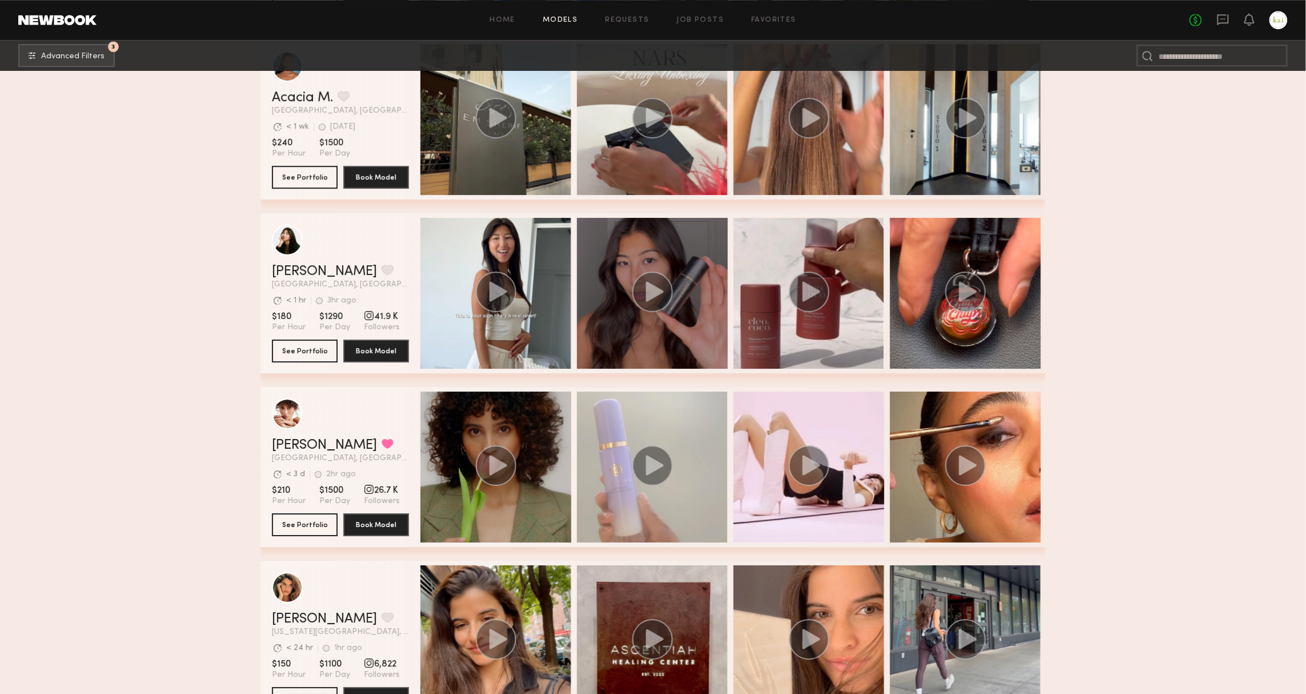
click at [668, 348] on div "grid" at bounding box center [652, 293] width 151 height 151
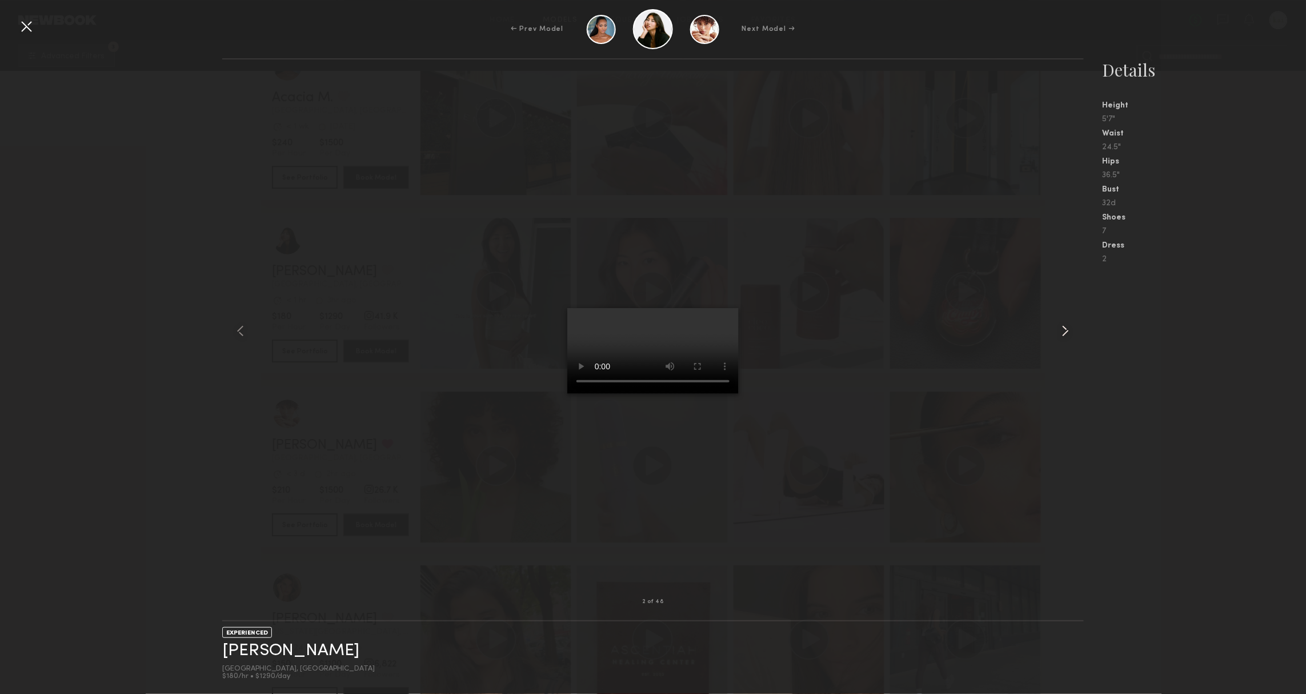
click at [1068, 334] on common-icon at bounding box center [1066, 331] width 18 height 18
click at [1148, 335] on nb-gallery-model-stats "Details Height 5'7" Waist 24.5" Hips 36.5" Bust 32d Shoes 7 Dress 2" at bounding box center [1195, 375] width 222 height 635
click at [1064, 326] on common-icon at bounding box center [1066, 331] width 18 height 18
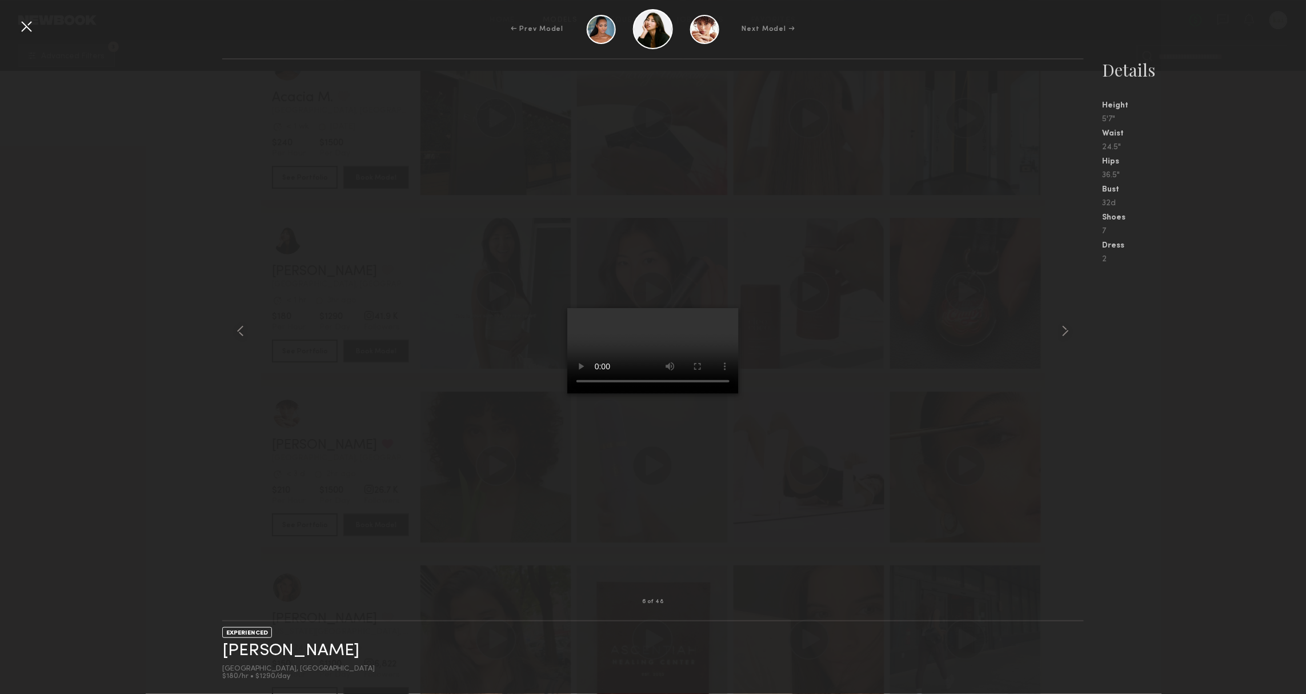
click at [33, 25] on div at bounding box center [26, 26] width 18 height 18
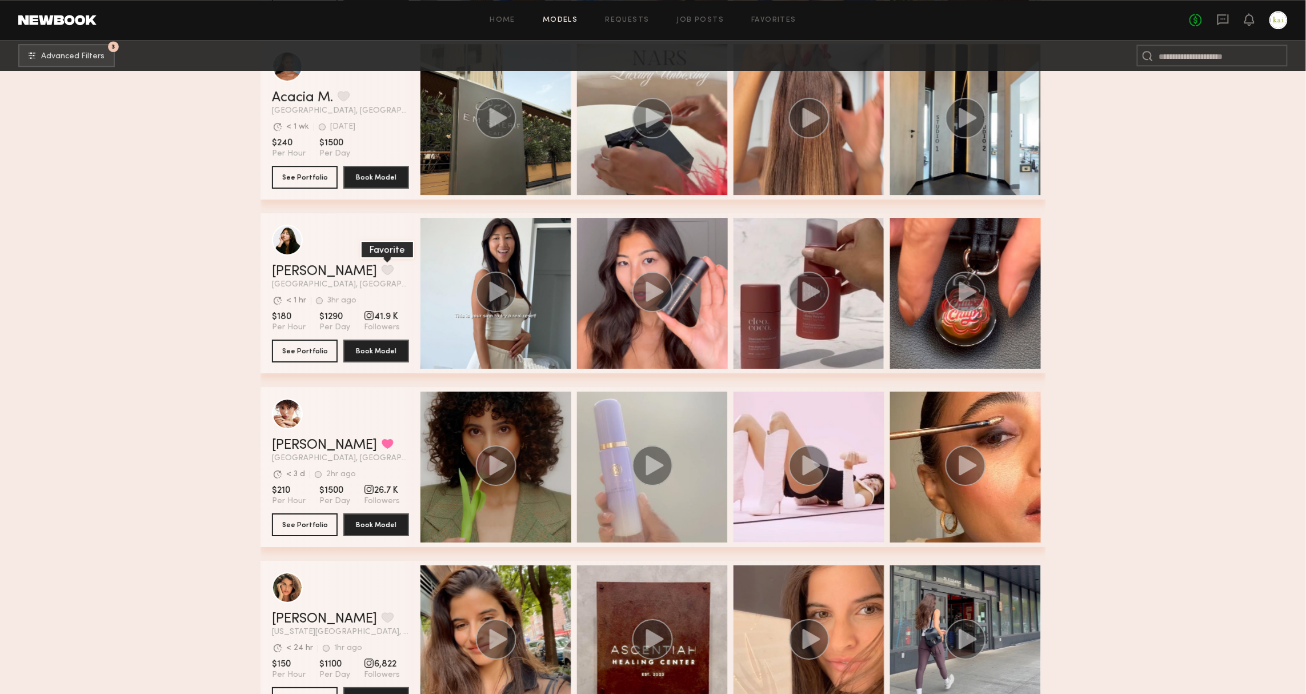
click at [382, 269] on button "grid" at bounding box center [388, 270] width 12 height 10
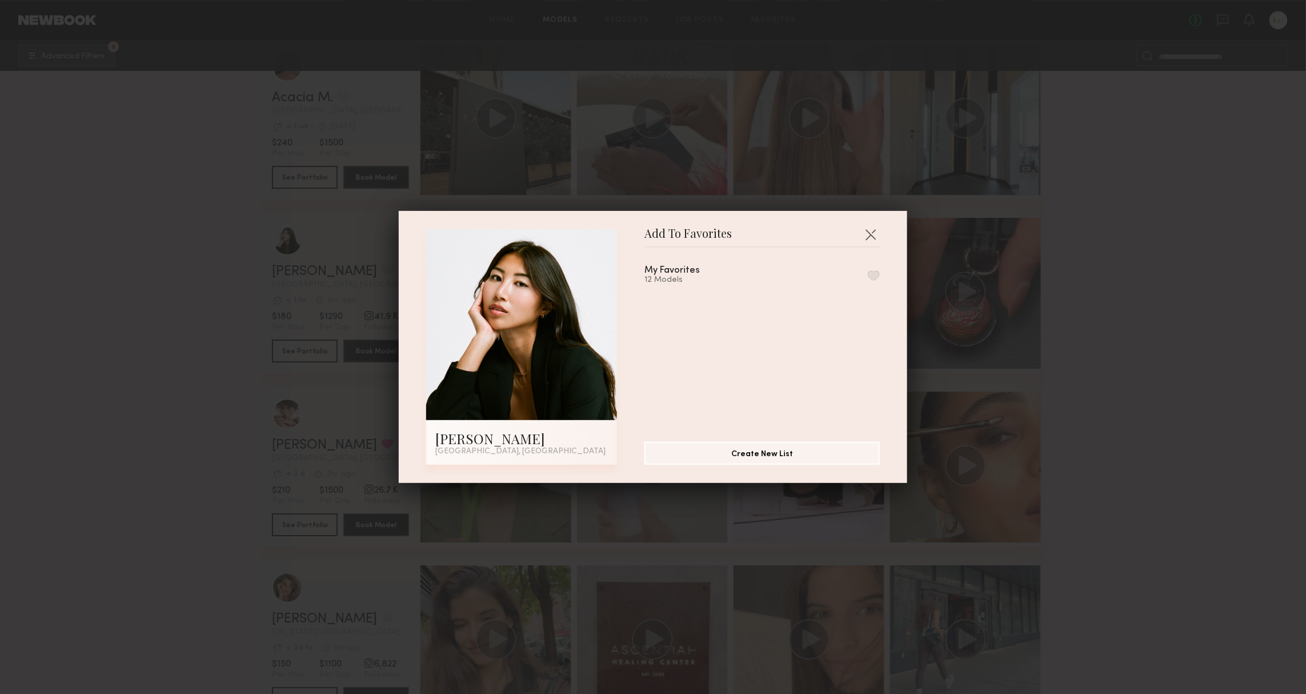
click at [864, 276] on div "My Favorites 12 Models" at bounding box center [762, 275] width 235 height 19
click at [876, 276] on button "button" at bounding box center [874, 275] width 12 height 10
click at [1156, 465] on div "Add To Favorites Kitty W. [GEOGRAPHIC_DATA], [GEOGRAPHIC_DATA] Add To Favorites…" at bounding box center [653, 347] width 1306 height 694
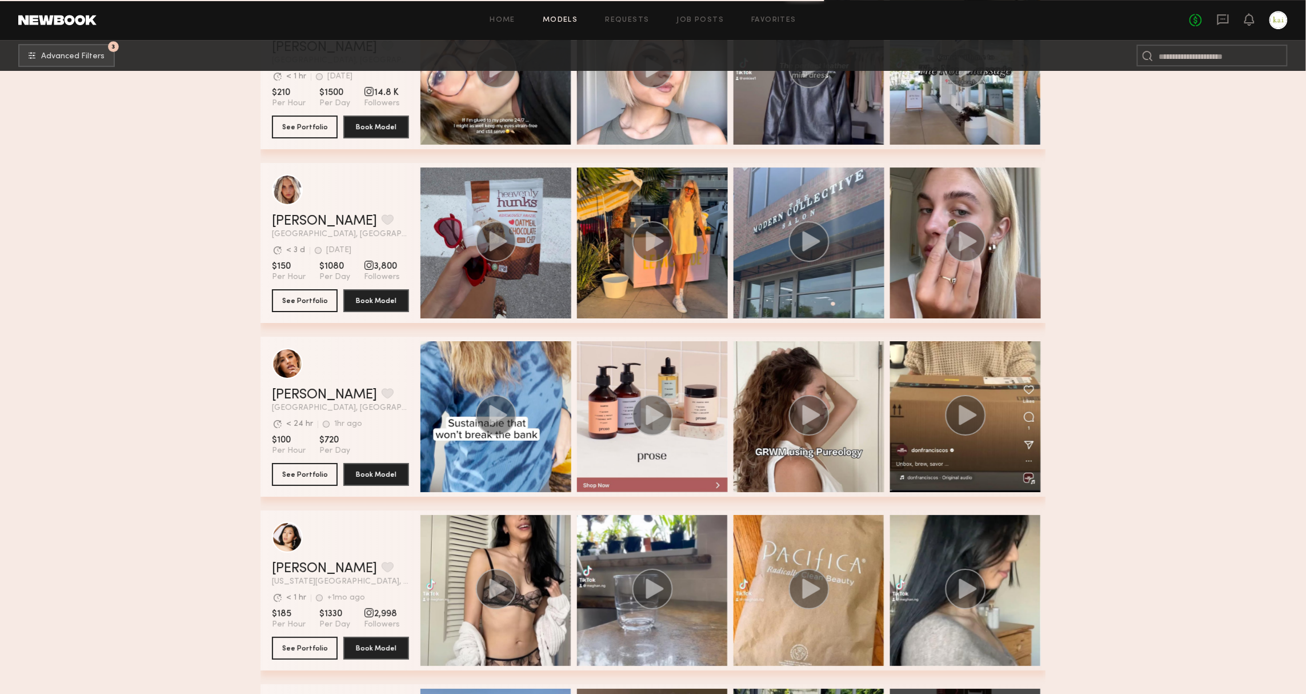
scroll to position [7550, 0]
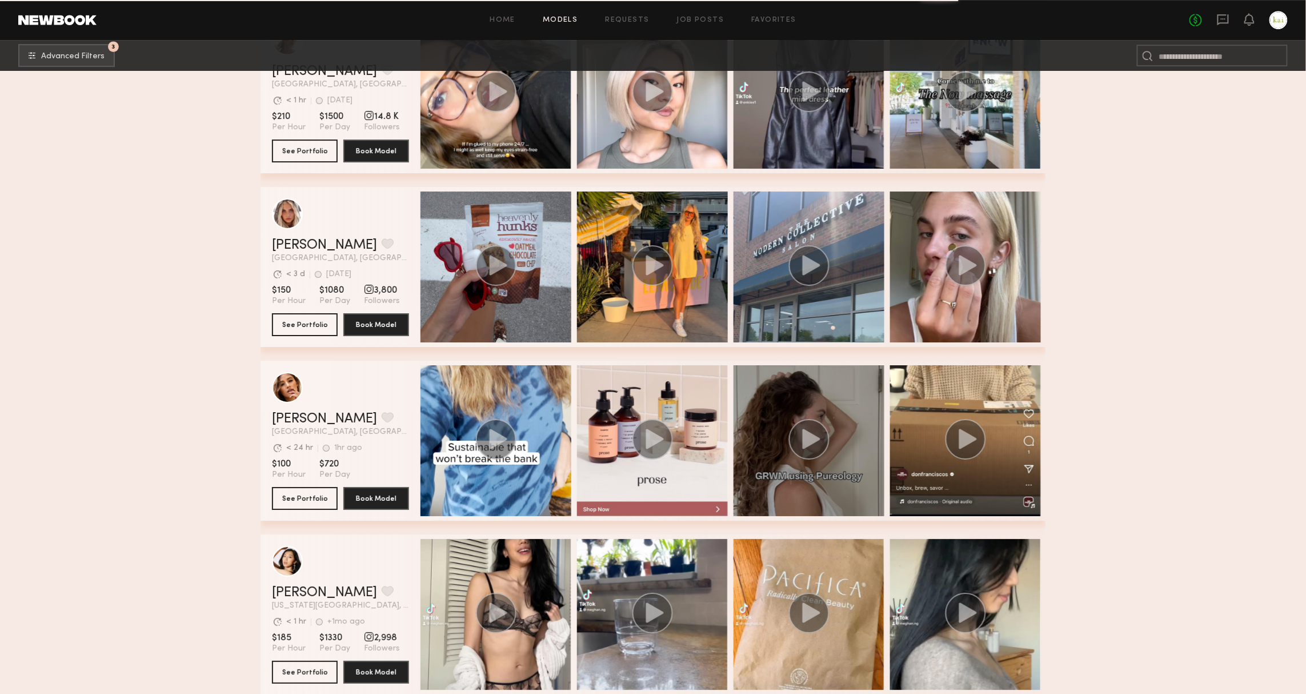
click at [797, 392] on div "grid" at bounding box center [809, 440] width 151 height 151
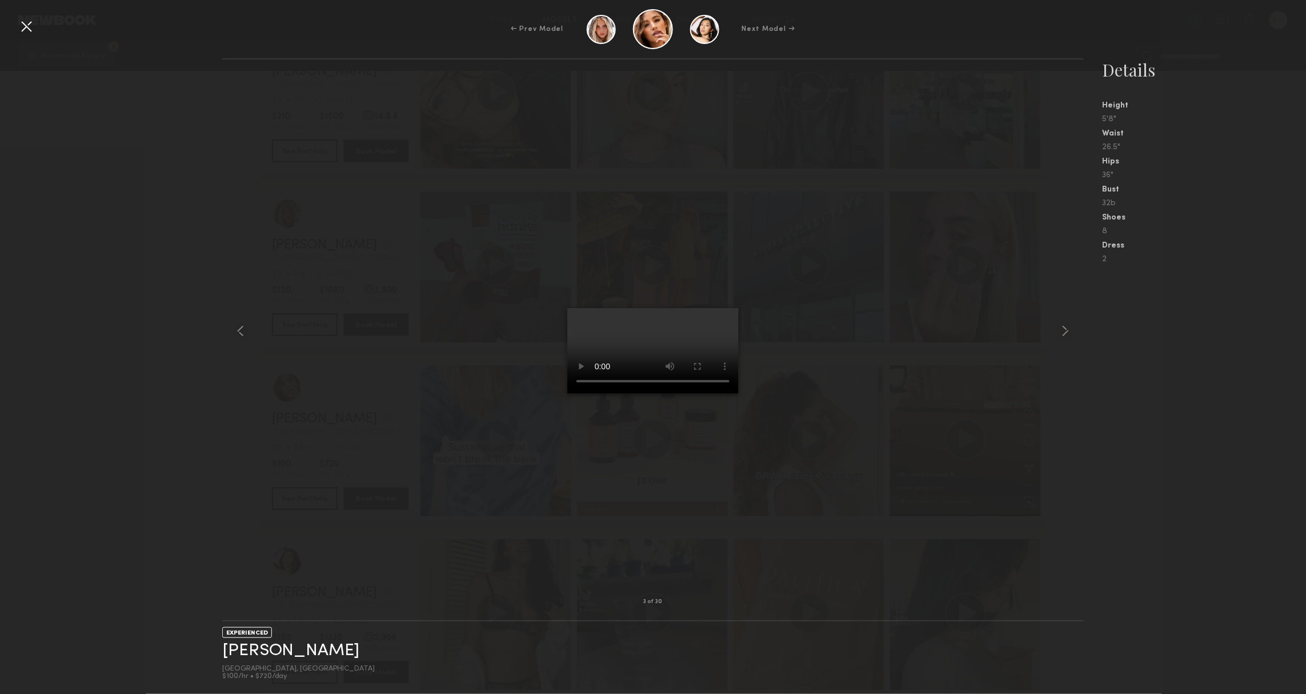
click at [1205, 306] on nb-gallery-model-stats "Details Height 5'8" Waist 26.5" Hips 36" Bust 32b Shoes 8 Dress 2" at bounding box center [1195, 375] width 222 height 635
click at [29, 26] on div at bounding box center [26, 26] width 18 height 18
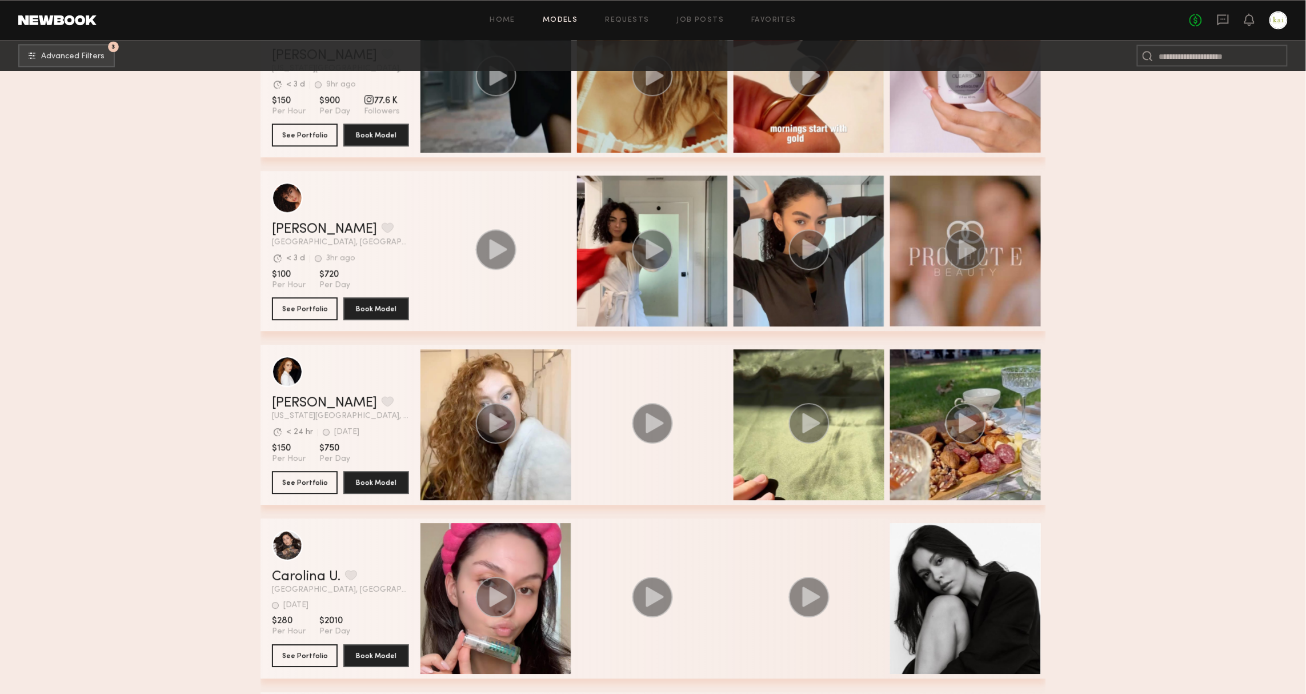
scroll to position [13003, 0]
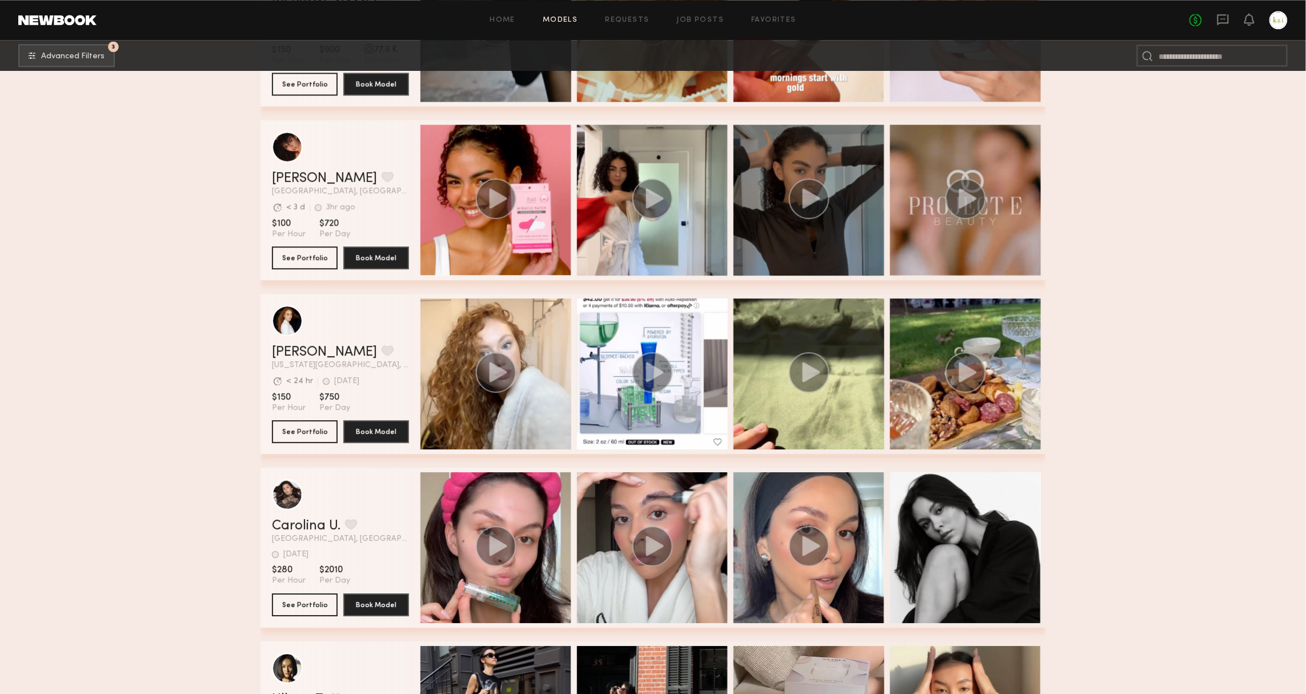
click at [773, 243] on div "grid" at bounding box center [809, 200] width 151 height 151
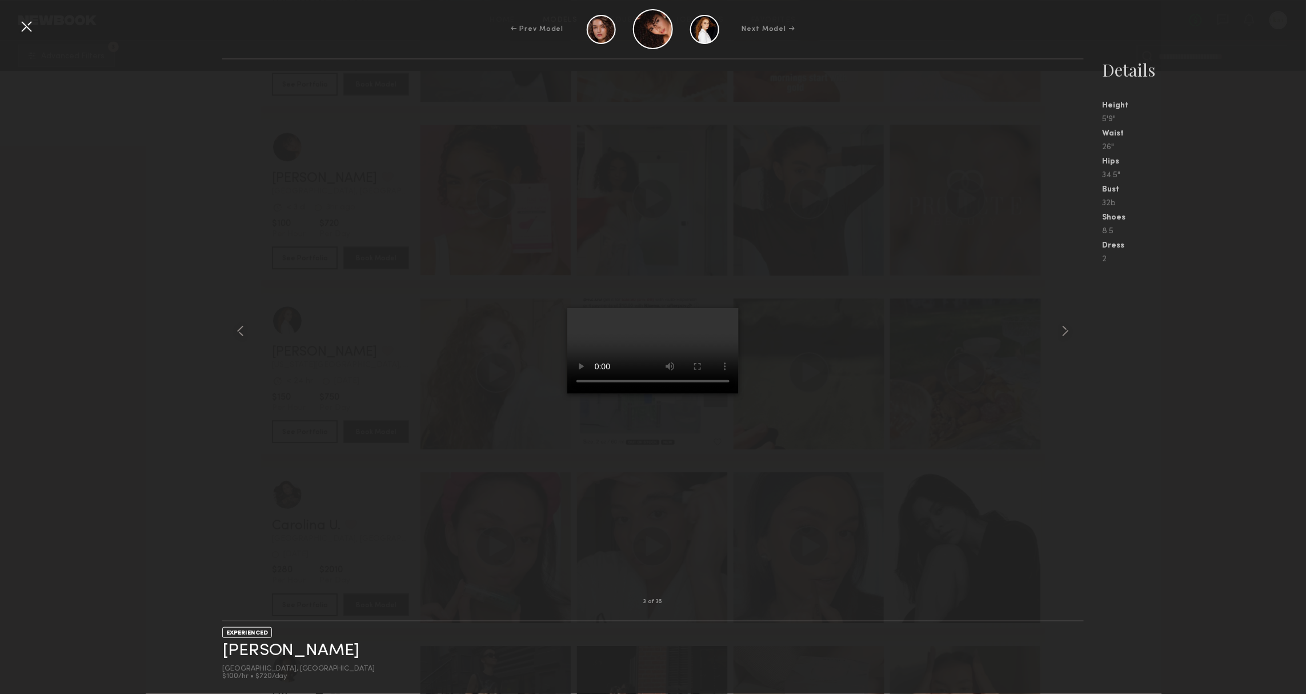
click at [24, 25] on div at bounding box center [26, 26] width 18 height 18
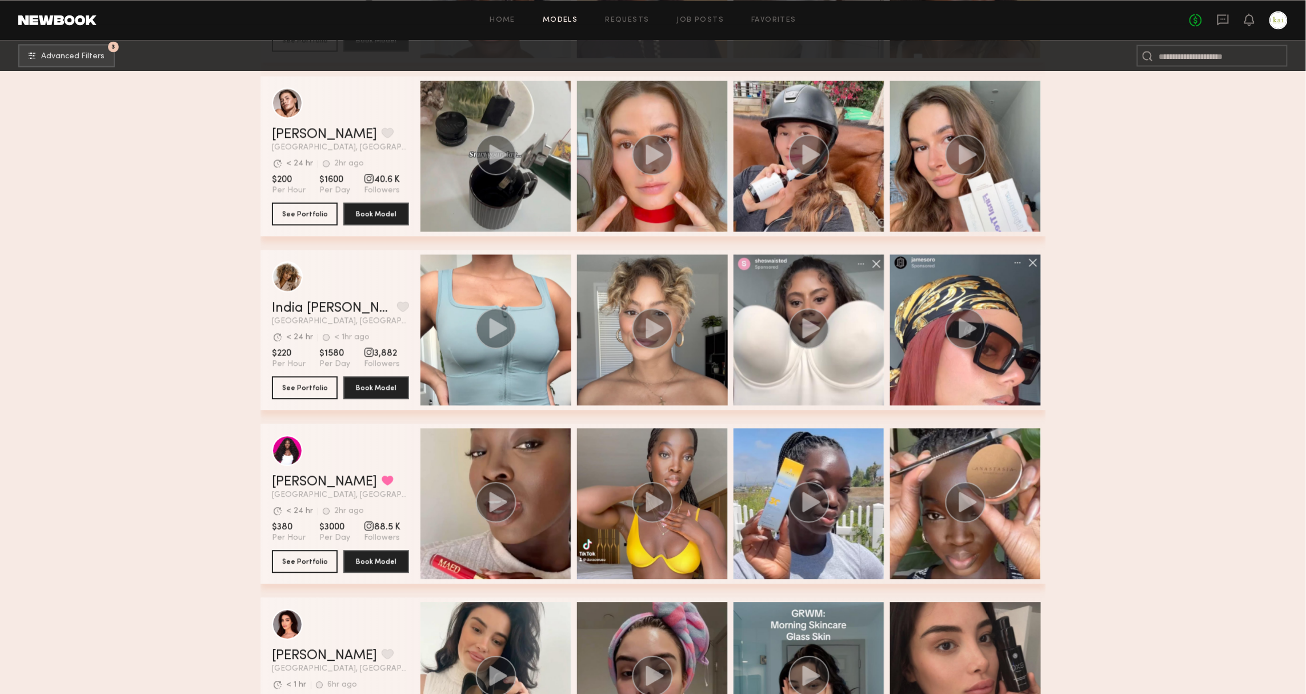
scroll to position [16701, 0]
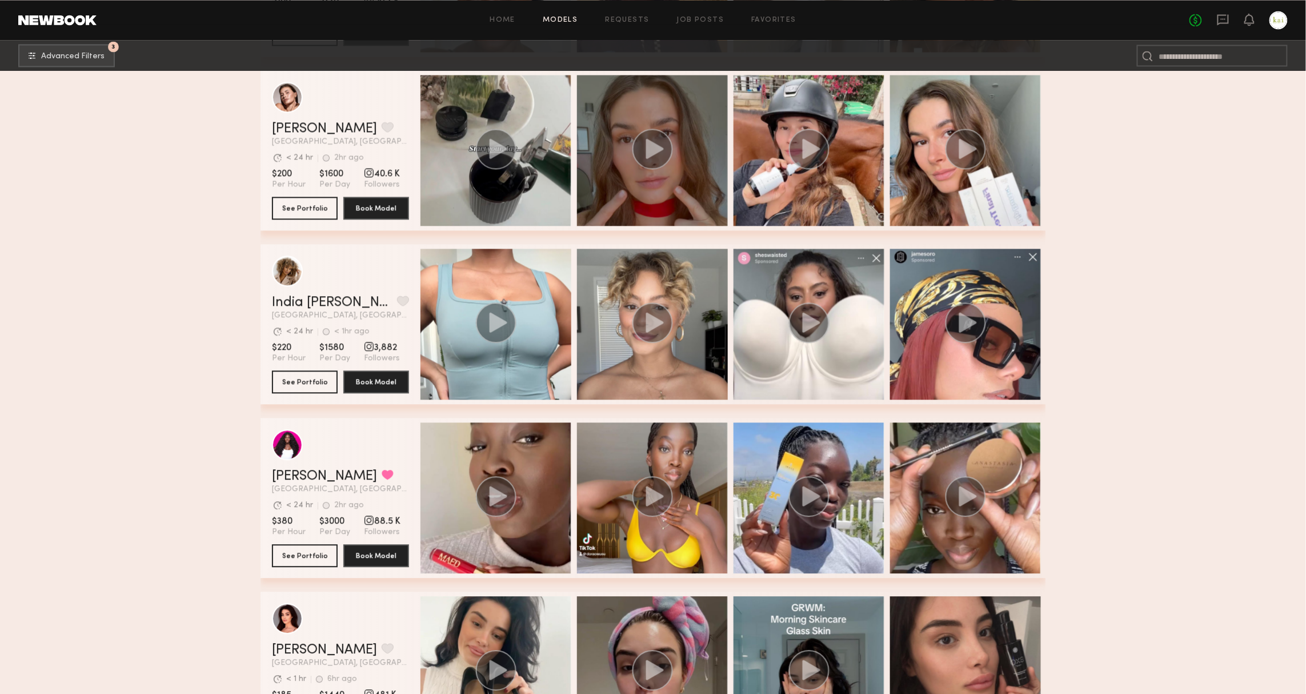
click at [672, 203] on div "grid" at bounding box center [652, 150] width 151 height 151
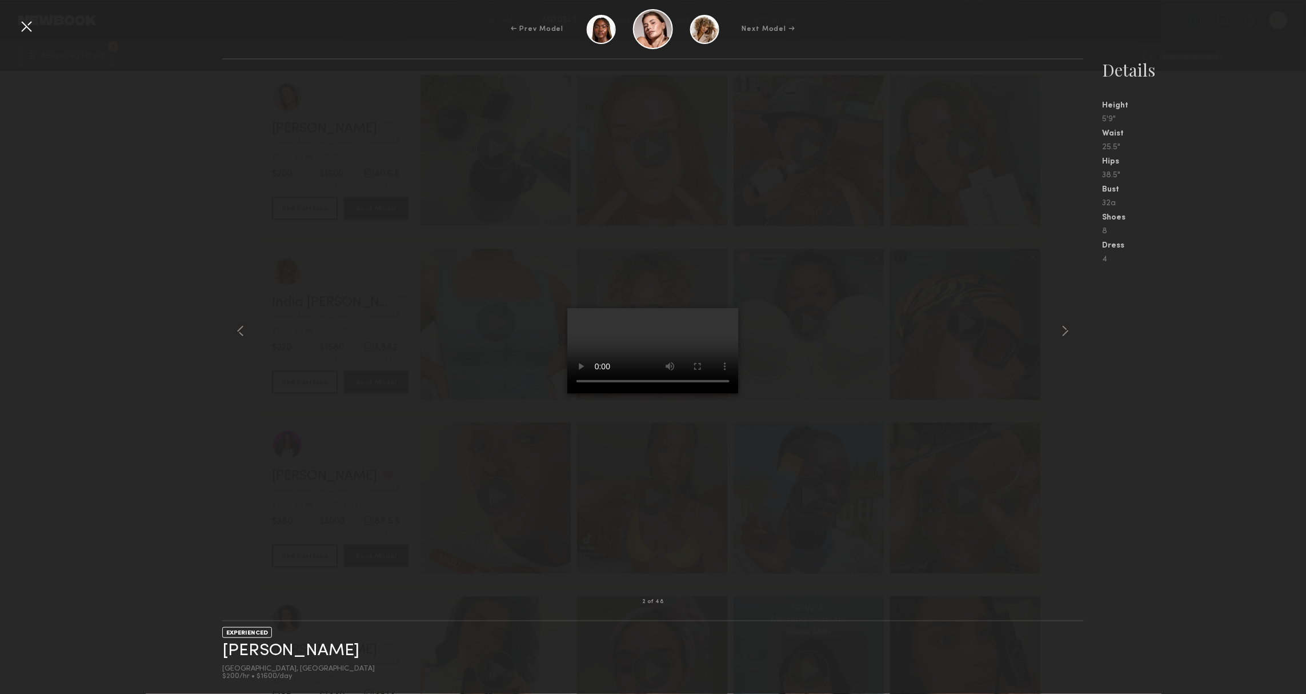
click at [1044, 332] on div at bounding box center [653, 331] width 862 height 506
click at [1070, 330] on common-icon at bounding box center [1066, 331] width 18 height 18
click at [31, 23] on div at bounding box center [26, 26] width 18 height 18
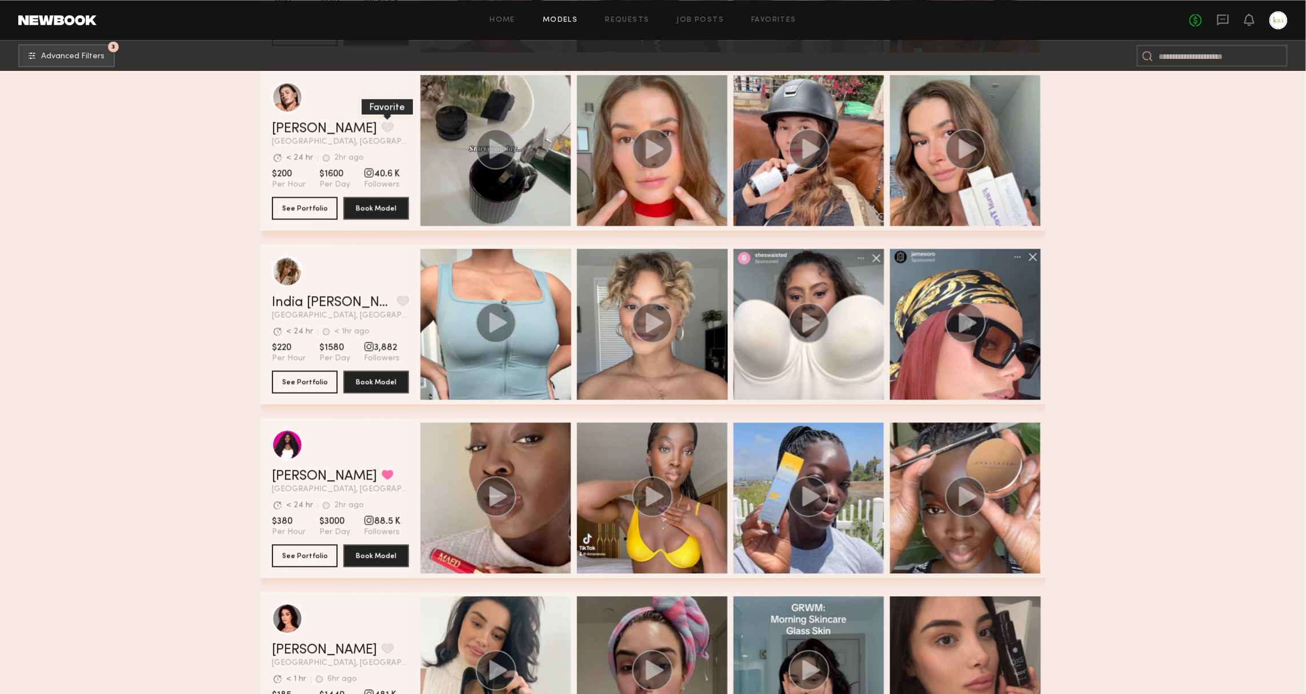
click at [382, 125] on button "grid" at bounding box center [388, 127] width 12 height 10
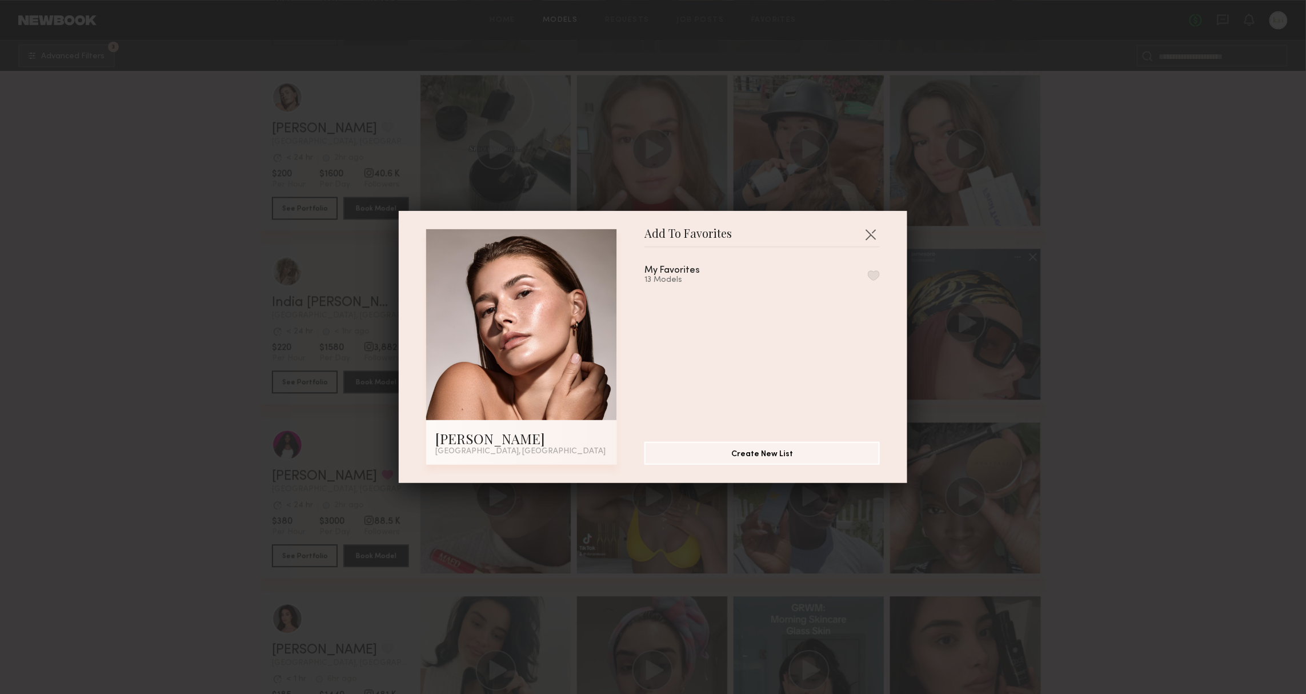
click at [871, 273] on button "button" at bounding box center [874, 275] width 12 height 10
click at [1110, 343] on div "Add To Favorites [PERSON_NAME] [GEOGRAPHIC_DATA], [GEOGRAPHIC_DATA] Add To Favo…" at bounding box center [653, 347] width 1306 height 694
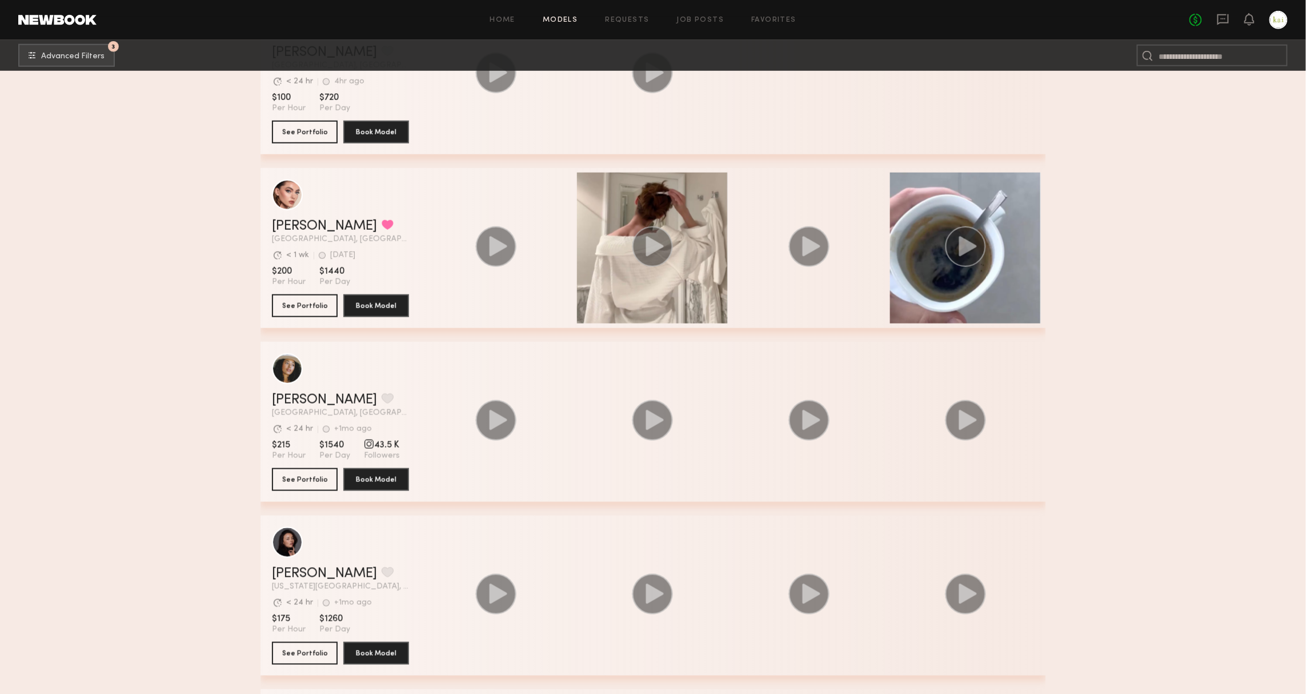
scroll to position [28007, 0]
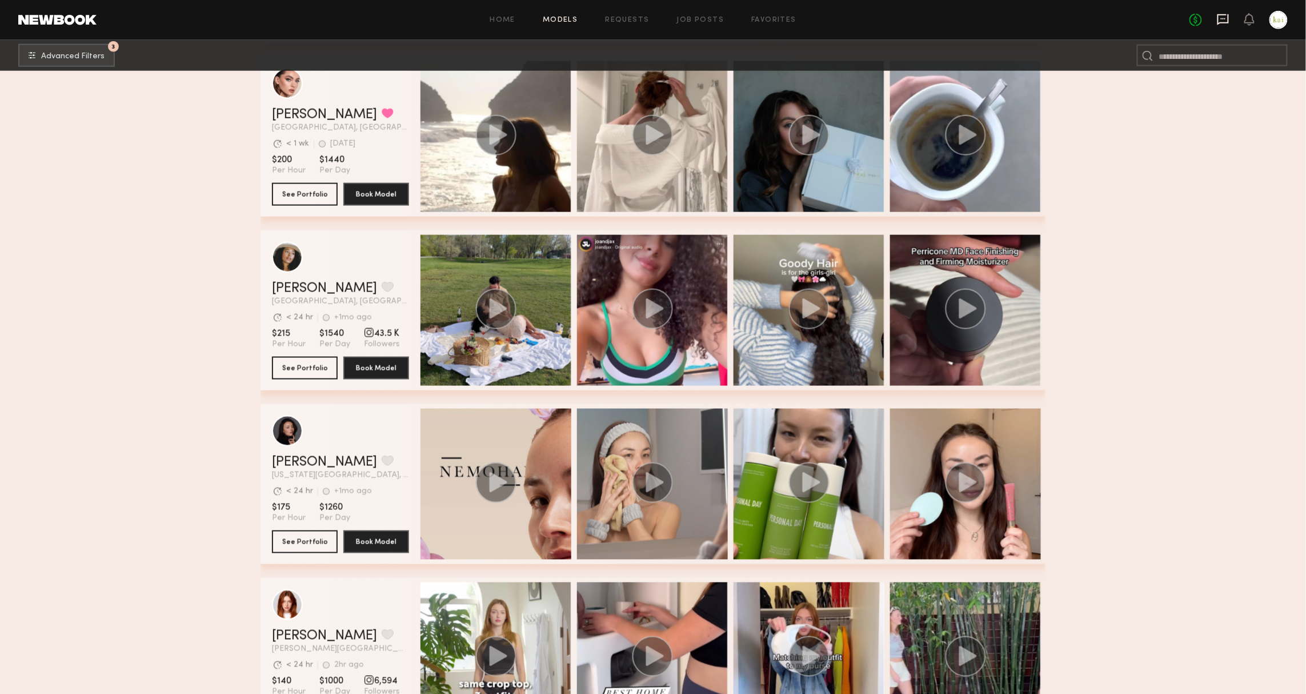
click at [1221, 13] on icon at bounding box center [1223, 19] width 13 height 13
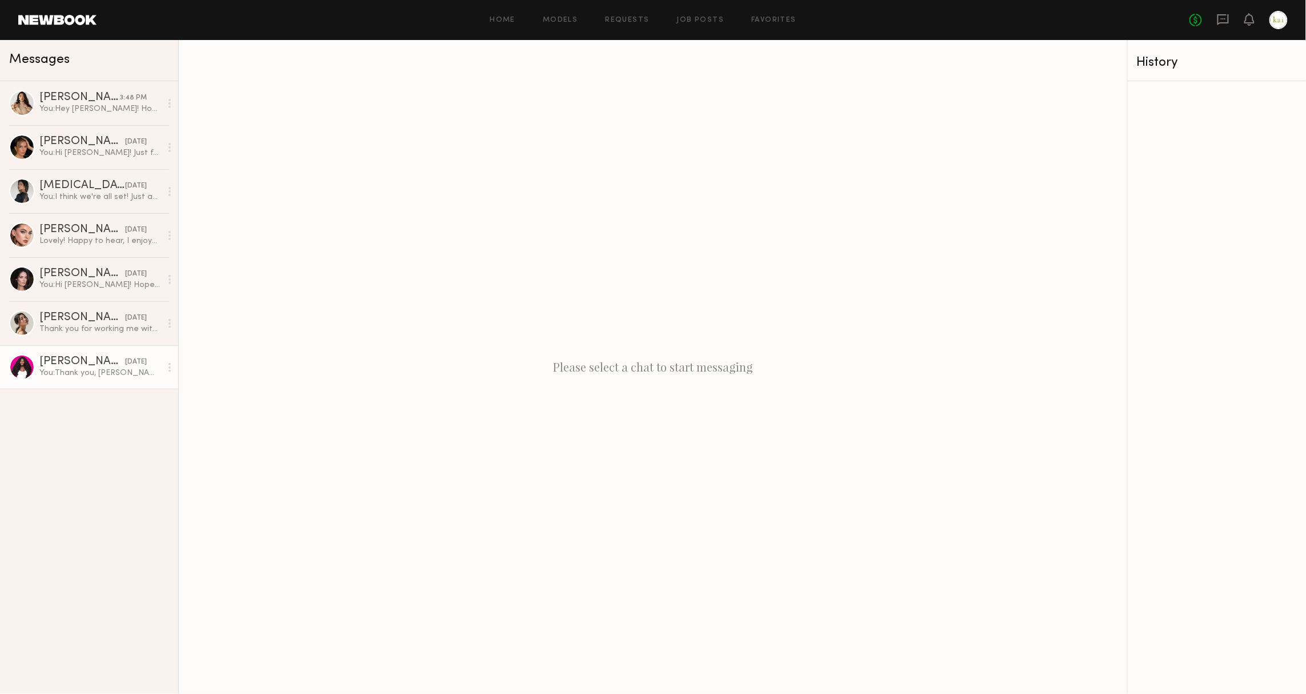
click at [82, 357] on div "[PERSON_NAME]" at bounding box center [82, 361] width 86 height 11
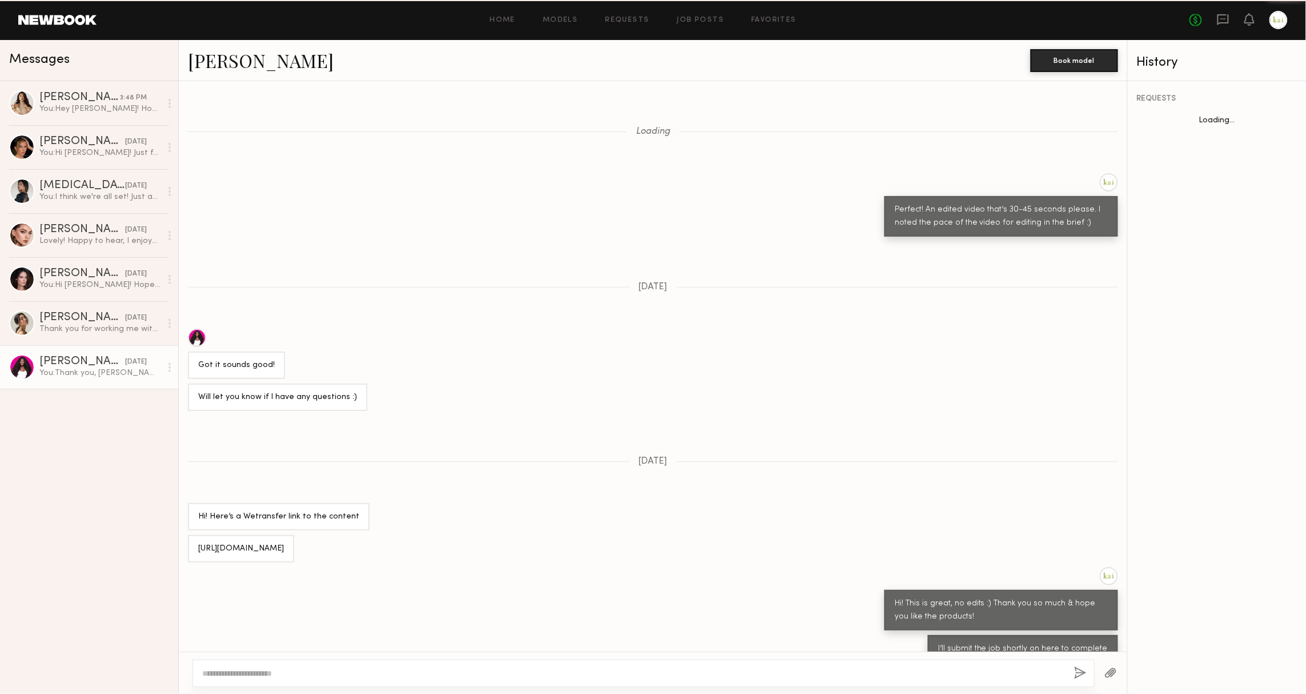
scroll to position [337, 0]
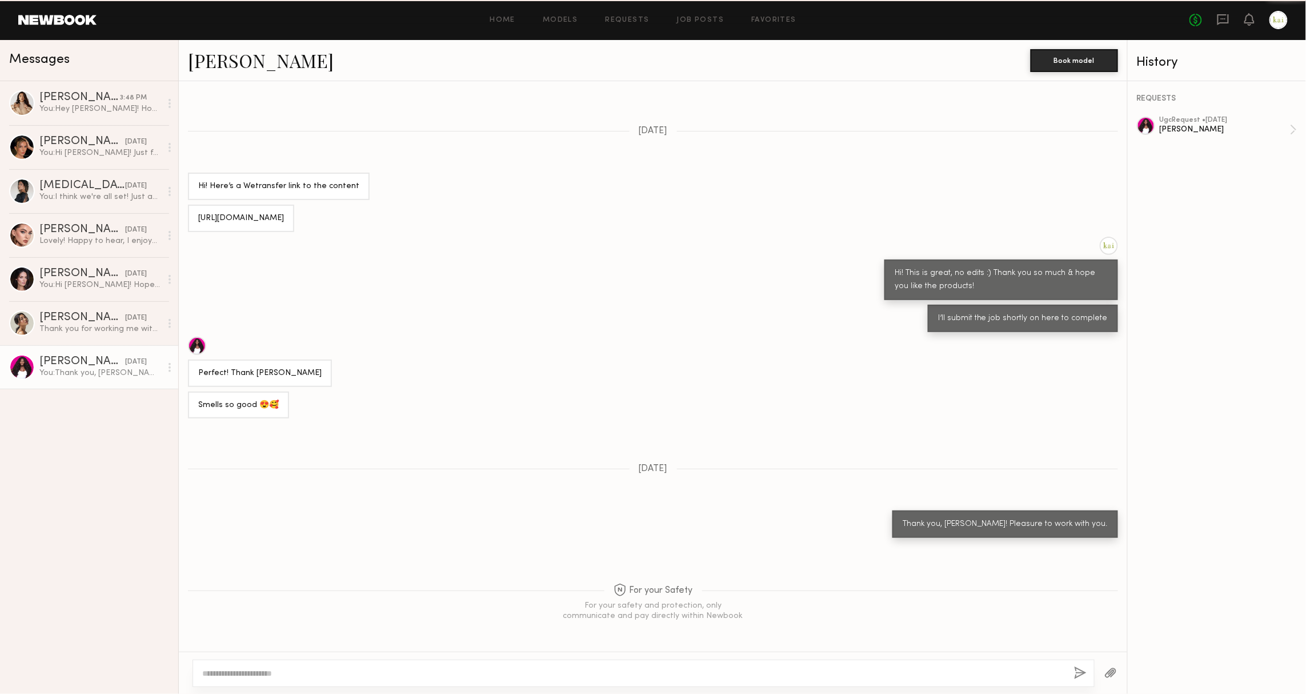
click at [101, 360] on div "[PERSON_NAME]" at bounding box center [82, 361] width 86 height 11
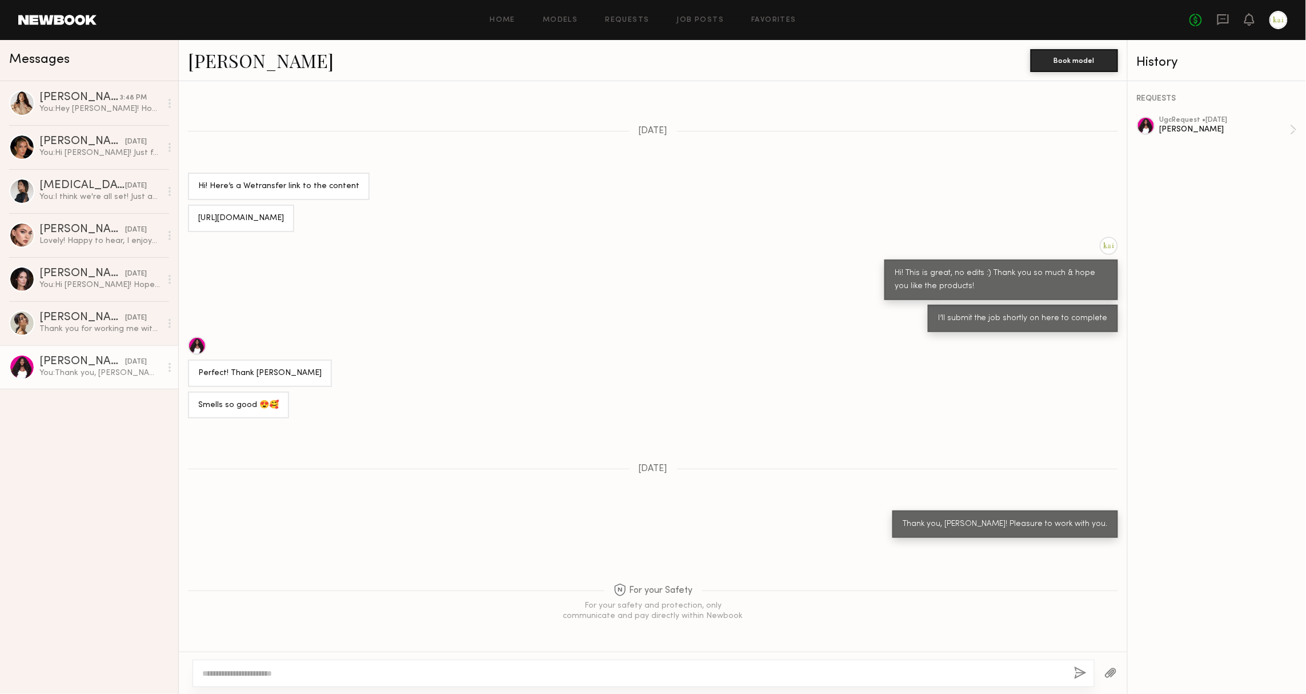
click at [255, 679] on div at bounding box center [644, 672] width 902 height 27
click at [253, 674] on textarea at bounding box center [633, 672] width 863 height 11
paste textarea "**********"
click at [233, 674] on textarea "**********" at bounding box center [629, 672] width 854 height 11
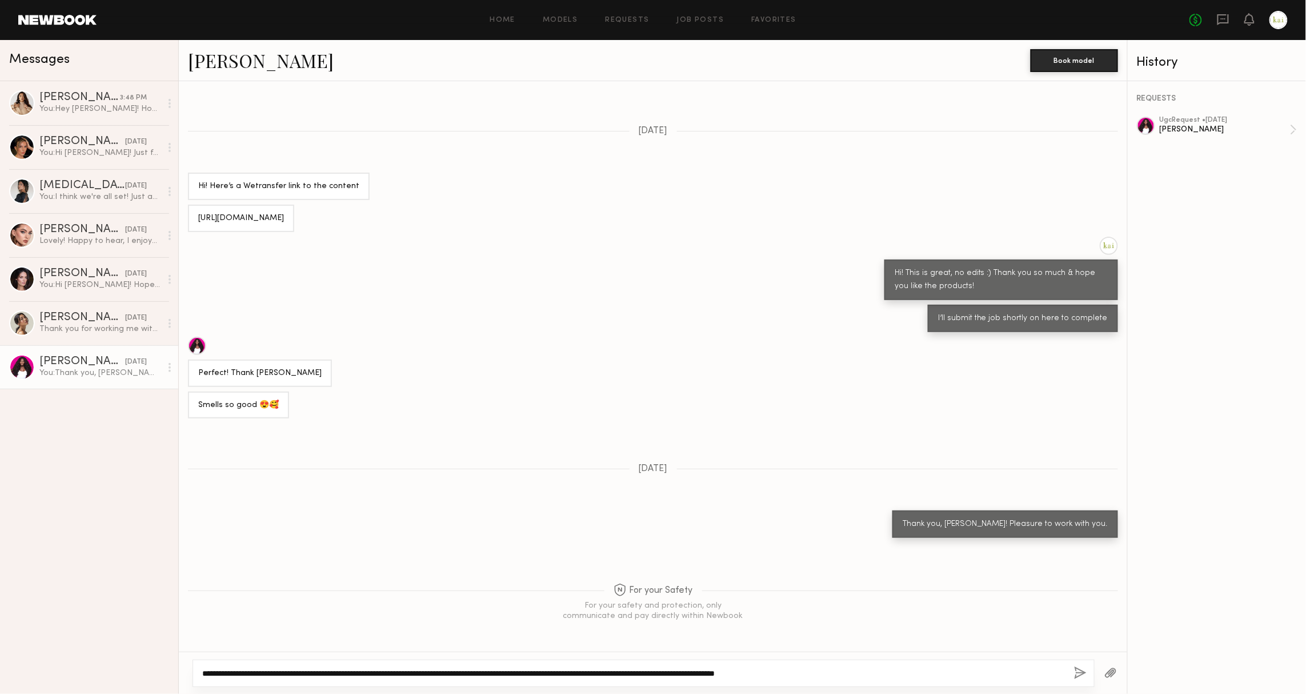
click at [219, 669] on textarea "**********" at bounding box center [629, 672] width 854 height 11
click at [385, 671] on textarea "**********" at bounding box center [629, 672] width 854 height 11
click at [607, 670] on textarea "**********" at bounding box center [629, 672] width 854 height 11
click at [629, 675] on textarea "**********" at bounding box center [629, 672] width 854 height 11
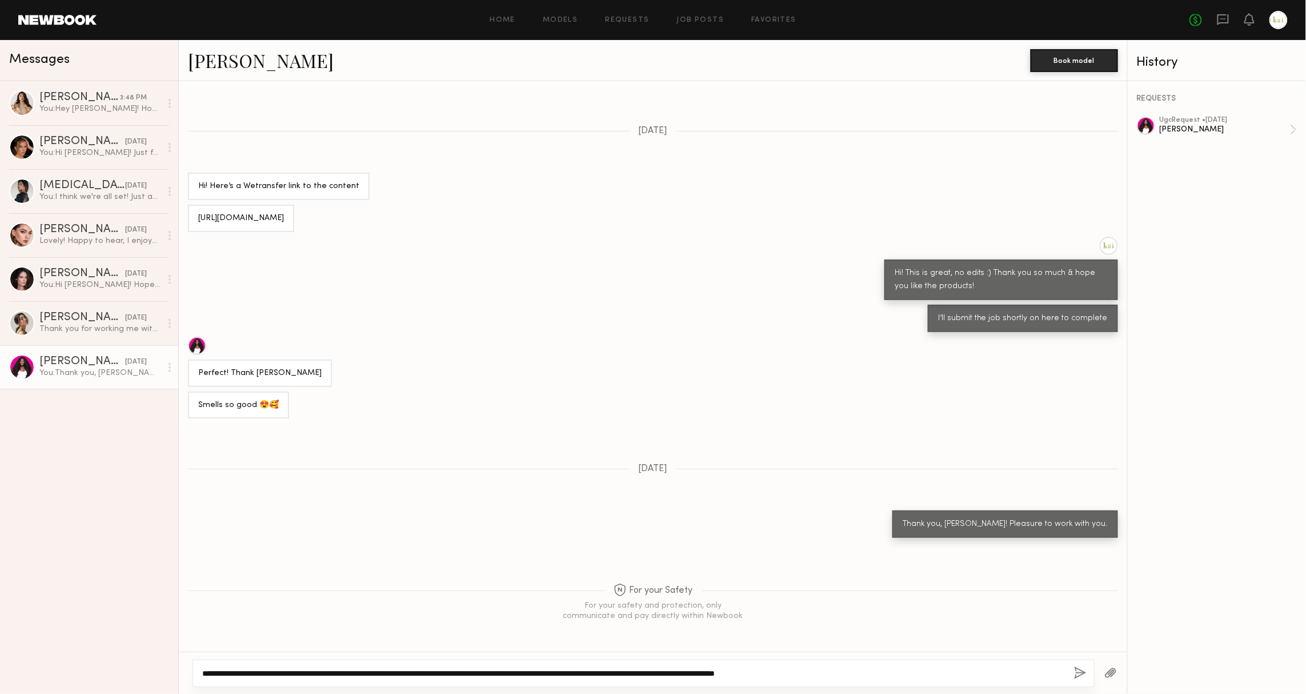
click at [815, 672] on textarea "**********" at bounding box center [629, 672] width 854 height 11
click at [878, 672] on textarea "**********" at bounding box center [629, 672] width 854 height 11
type textarea "**********"
click at [1074, 666] on button "button" at bounding box center [1080, 673] width 13 height 14
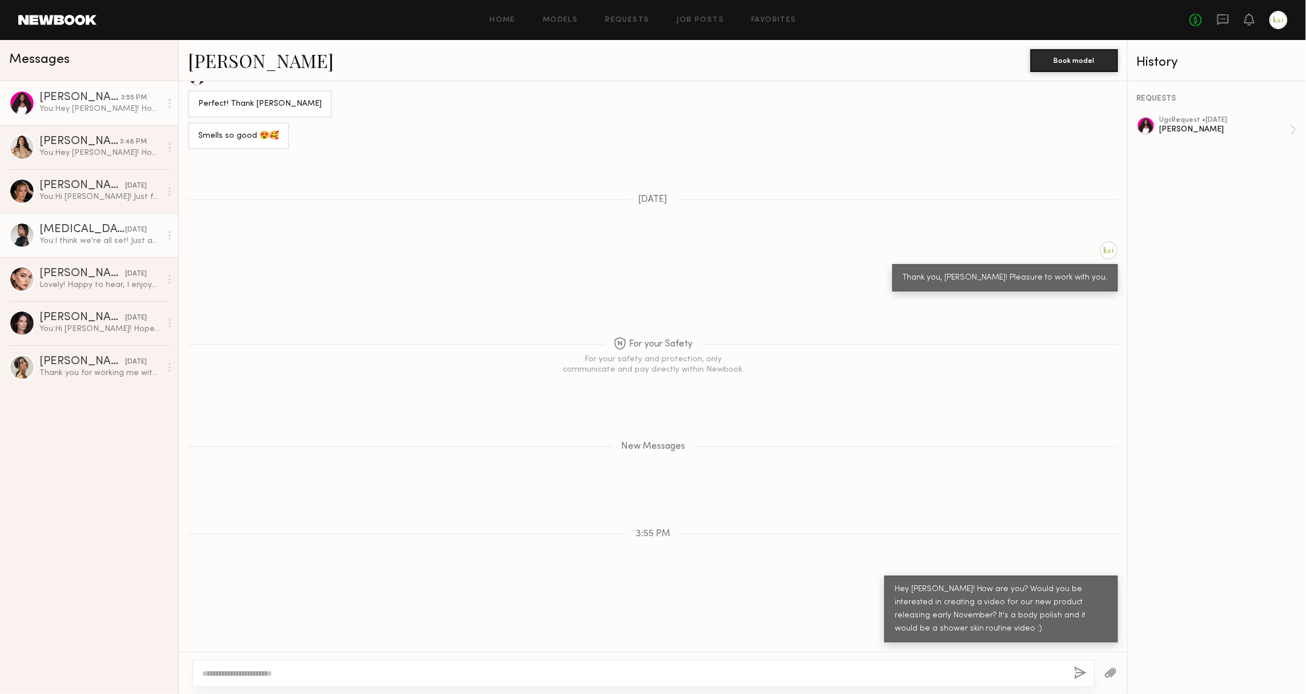
click at [135, 250] on link "[MEDICAL_DATA][PERSON_NAME] [DATE] You: I think we're all set! Just approved th…" at bounding box center [89, 235] width 178 height 44
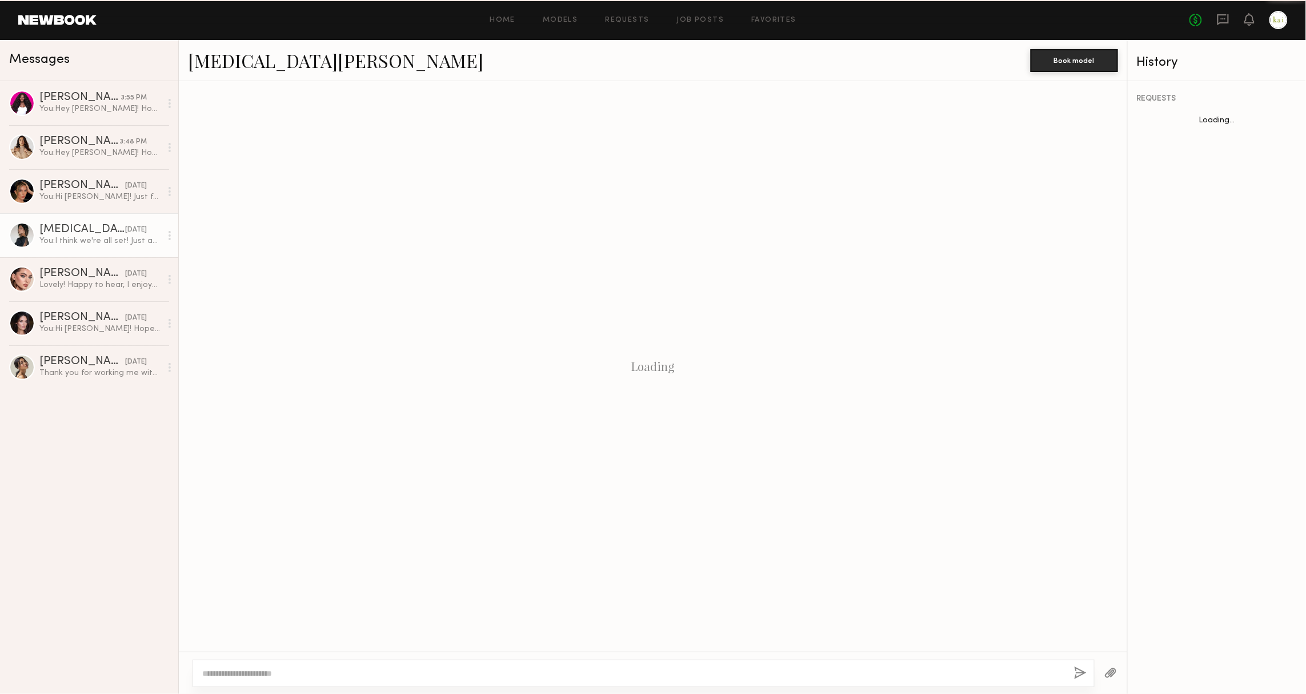
scroll to position [387, 0]
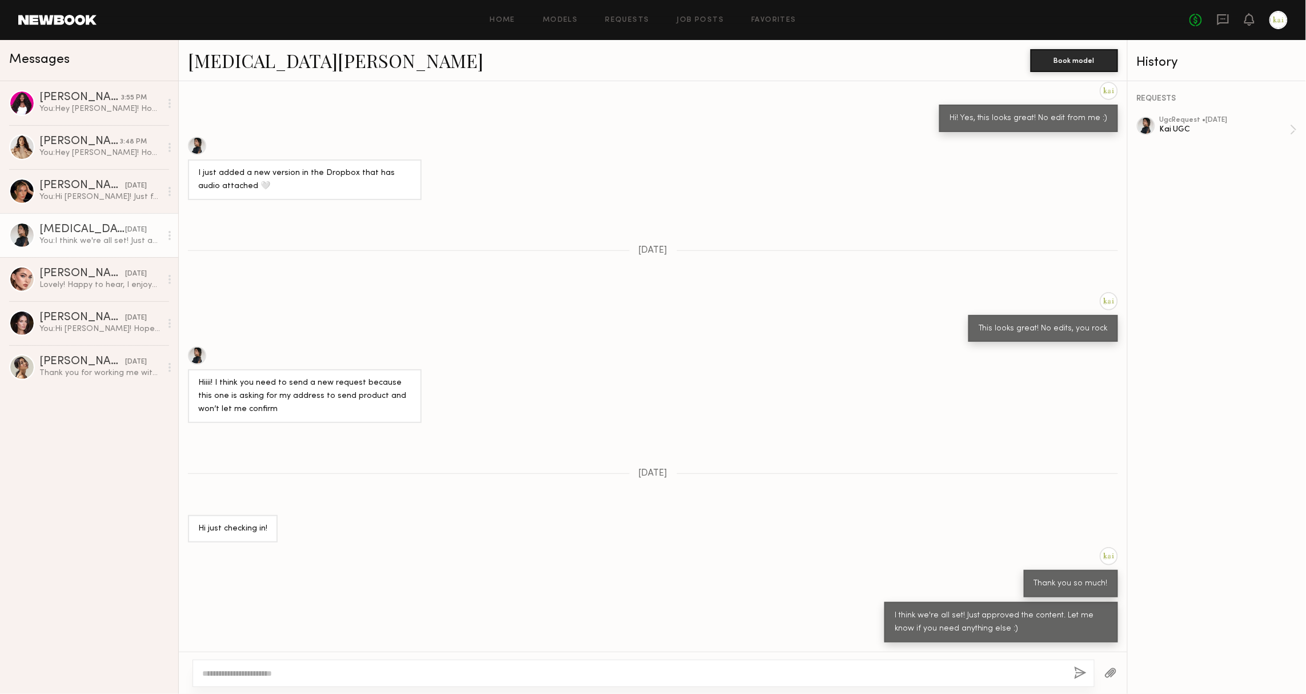
click at [215, 65] on link "[MEDICAL_DATA][PERSON_NAME]" at bounding box center [335, 60] width 295 height 25
